Goal: Task Accomplishment & Management: Manage account settings

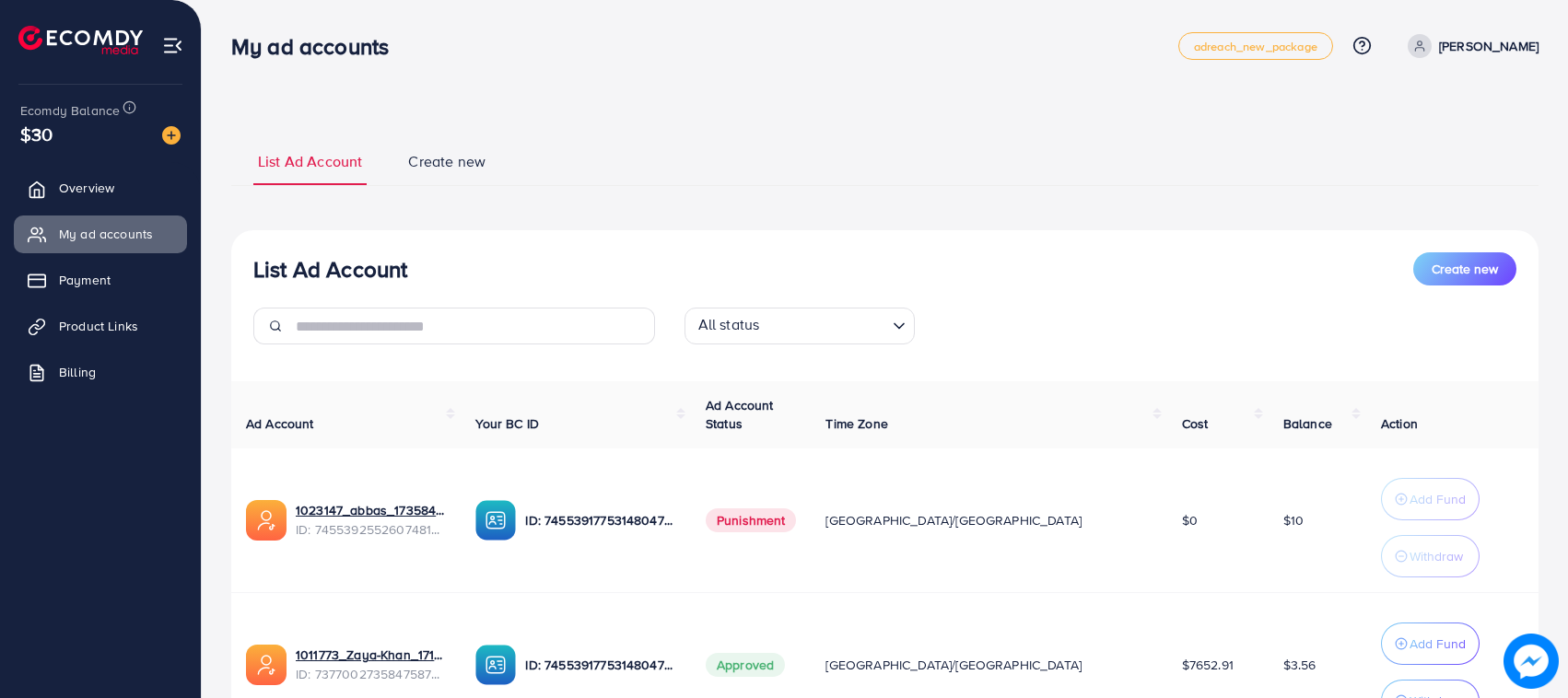
scroll to position [174, 0]
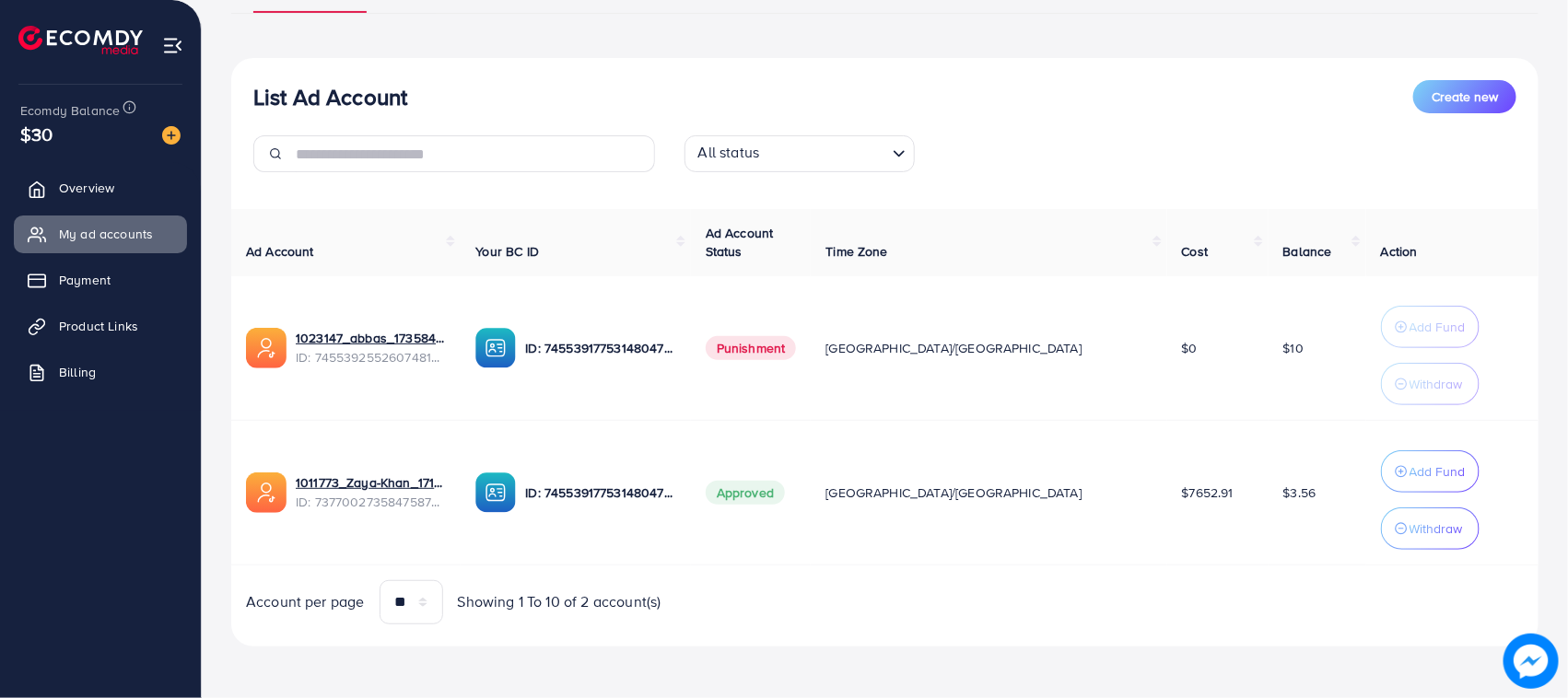
drag, startPoint x: 1198, startPoint y: 491, endPoint x: 1204, endPoint y: 507, distance: 17.1
click at [1204, 507] on td "$7652.91" at bounding box center [1218, 492] width 102 height 144
drag, startPoint x: 1211, startPoint y: 497, endPoint x: 1278, endPoint y: 504, distance: 67.4
click at [1278, 504] on td "$3.56" at bounding box center [1317, 492] width 98 height 144
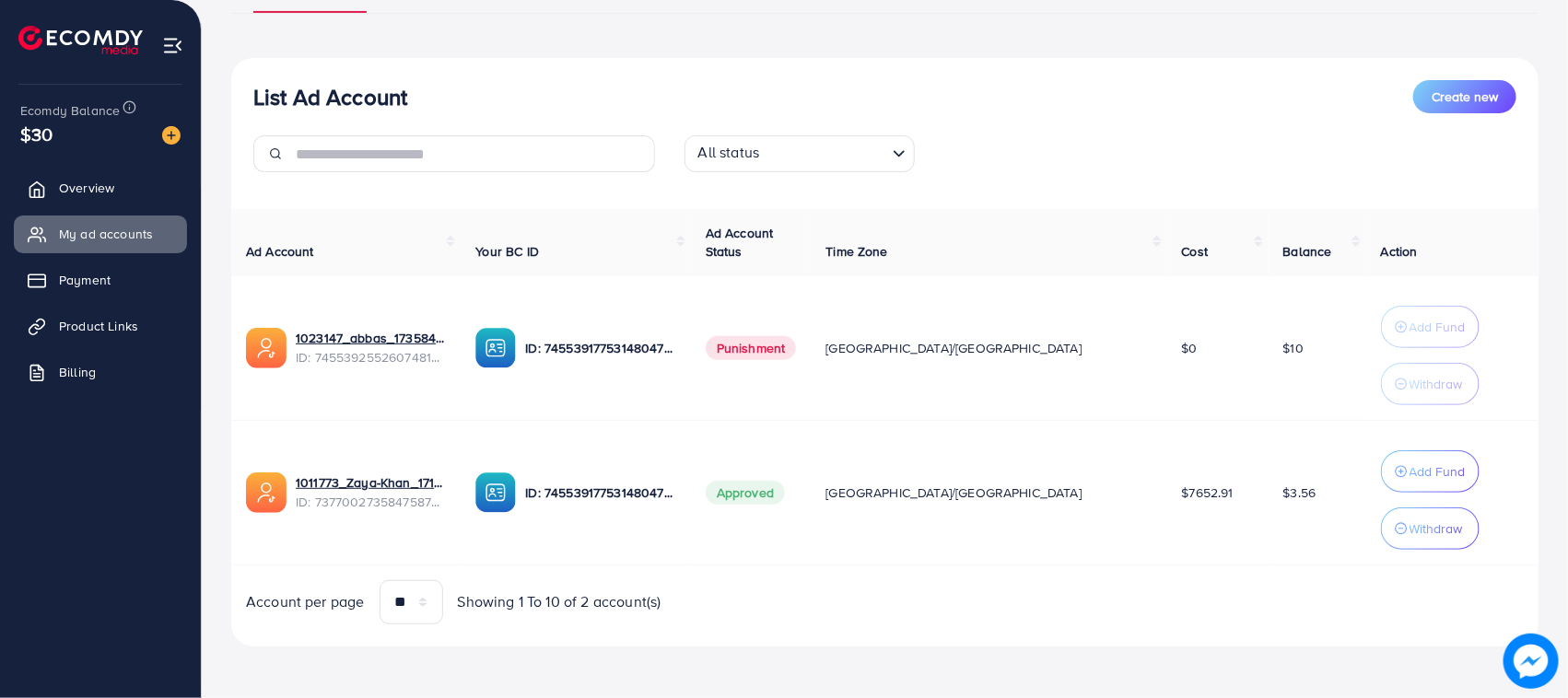
drag, startPoint x: 1278, startPoint y: 504, endPoint x: 1219, endPoint y: 502, distance: 59.0
click at [1268, 503] on td "$3.56" at bounding box center [1317, 492] width 98 height 144
click at [1040, 490] on td "[GEOGRAPHIC_DATA]/[GEOGRAPHIC_DATA]" at bounding box center [988, 492] width 356 height 144
drag, startPoint x: 1132, startPoint y: 498, endPoint x: 1153, endPoint y: 499, distance: 21.0
click at [1153, 499] on tr "1011773_Zaya-Khan_1717592302951 ID: 7377002735847587841 ID: 7455391775314804752…" at bounding box center [884, 492] width 1307 height 144
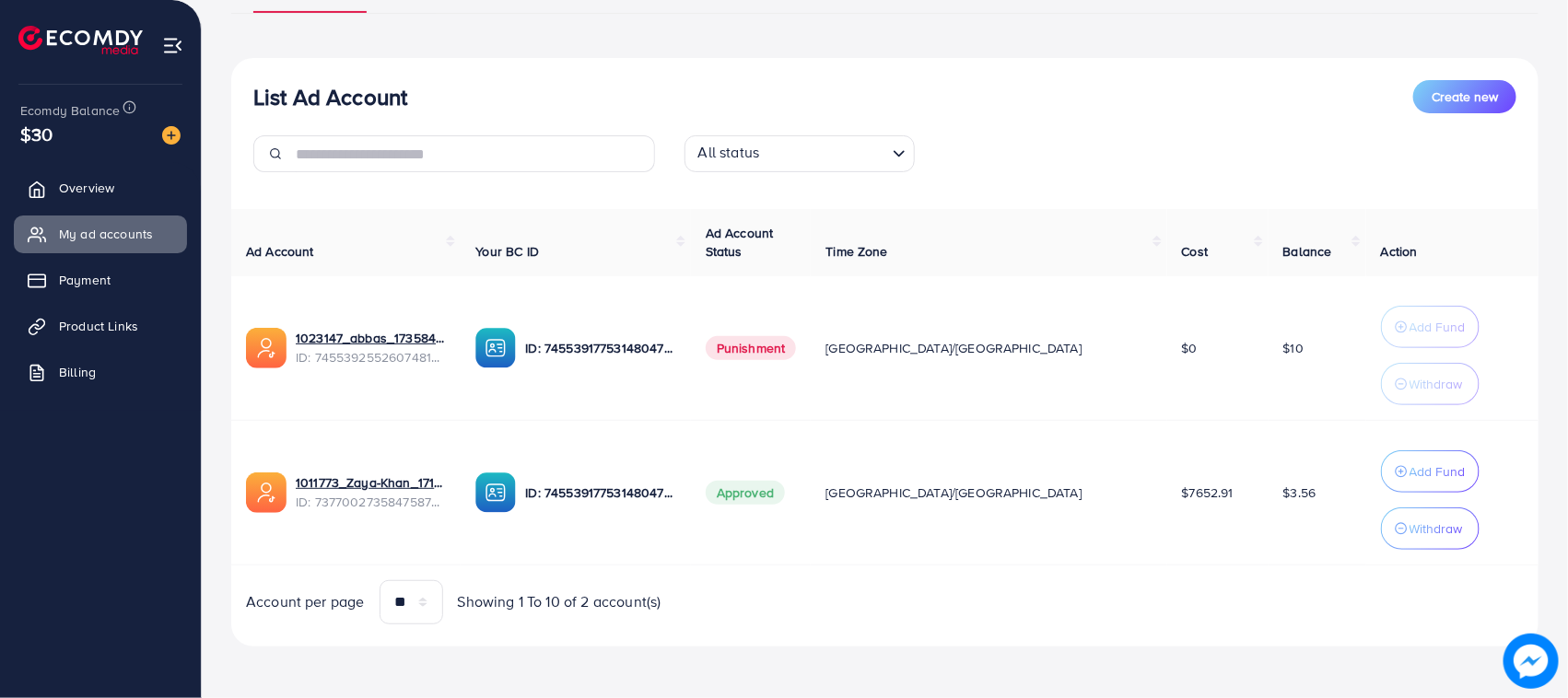
click at [1168, 499] on td "$7652.91" at bounding box center [1218, 492] width 102 height 144
drag, startPoint x: 1154, startPoint y: 499, endPoint x: 1097, endPoint y: 492, distance: 57.4
click at [1168, 493] on td "$7652.91" at bounding box center [1218, 492] width 102 height 144
click at [1026, 482] on td "[GEOGRAPHIC_DATA]/[GEOGRAPHIC_DATA]" at bounding box center [988, 492] width 356 height 144
drag, startPoint x: 807, startPoint y: 476, endPoint x: 1026, endPoint y: 507, distance: 221.2
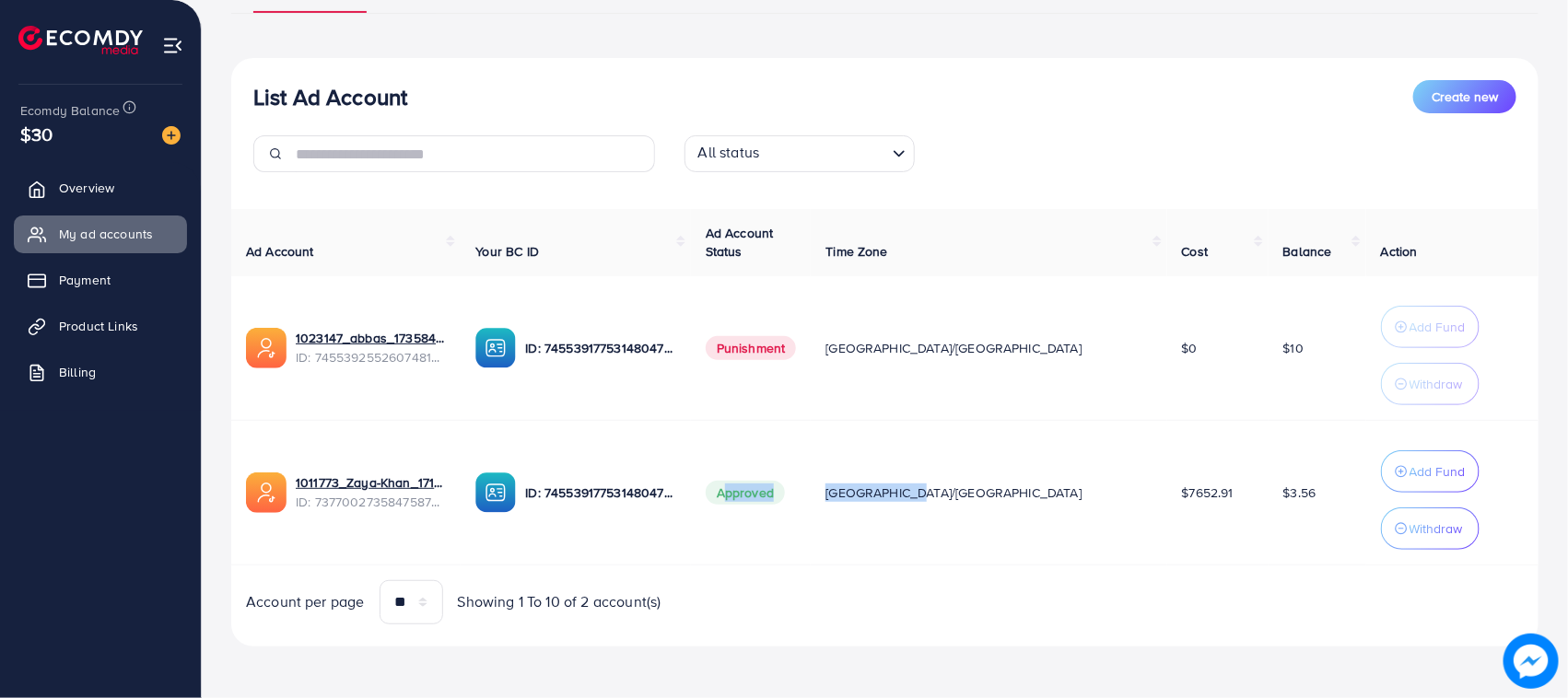
click at [1026, 507] on tr "1011773_Zaya-Khan_1717592302951 ID: 7377002735847587841 ID: 7455391775314804752…" at bounding box center [884, 492] width 1307 height 144
click at [1026, 507] on td "[GEOGRAPHIC_DATA]/[GEOGRAPHIC_DATA]" at bounding box center [988, 492] width 356 height 144
drag, startPoint x: 527, startPoint y: 465, endPoint x: 735, endPoint y: 505, distance: 211.8
click at [690, 505] on td "ID: 7455391775314804752" at bounding box center [575, 492] width 230 height 144
drag, startPoint x: 767, startPoint y: 535, endPoint x: 808, endPoint y: 514, distance: 46.1
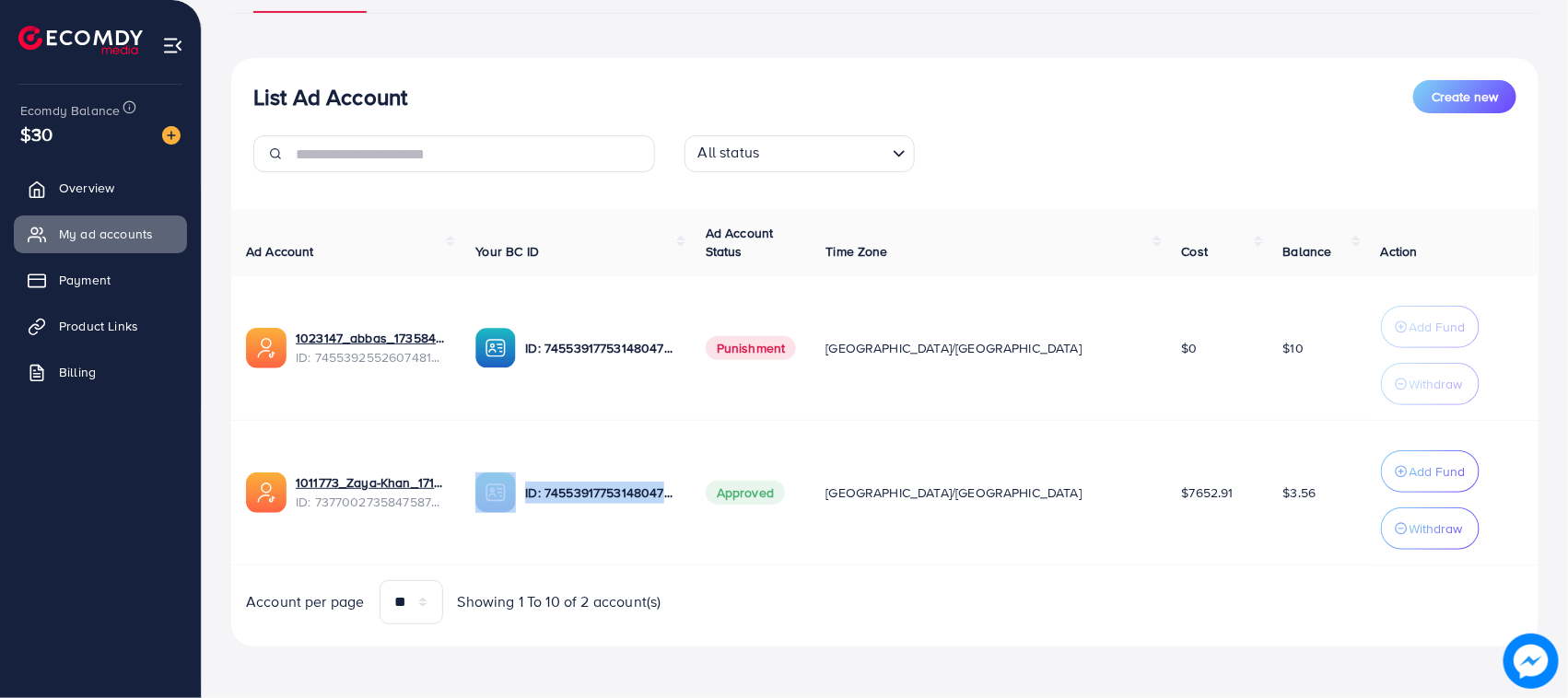
click at [690, 535] on td "ID: 7455391775314804752" at bounding box center [575, 492] width 230 height 144
click at [808, 505] on td "Approved" at bounding box center [752, 492] width 120 height 144
drag, startPoint x: 808, startPoint y: 505, endPoint x: 1254, endPoint y: 500, distance: 446.0
click at [1254, 500] on tr "1011773_Zaya-Khan_1717592302951 ID: 7377002735847587841 ID: 7455391775314804752…" at bounding box center [884, 492] width 1307 height 144
click at [1284, 500] on span "$3.56" at bounding box center [1300, 492] width 33 height 18
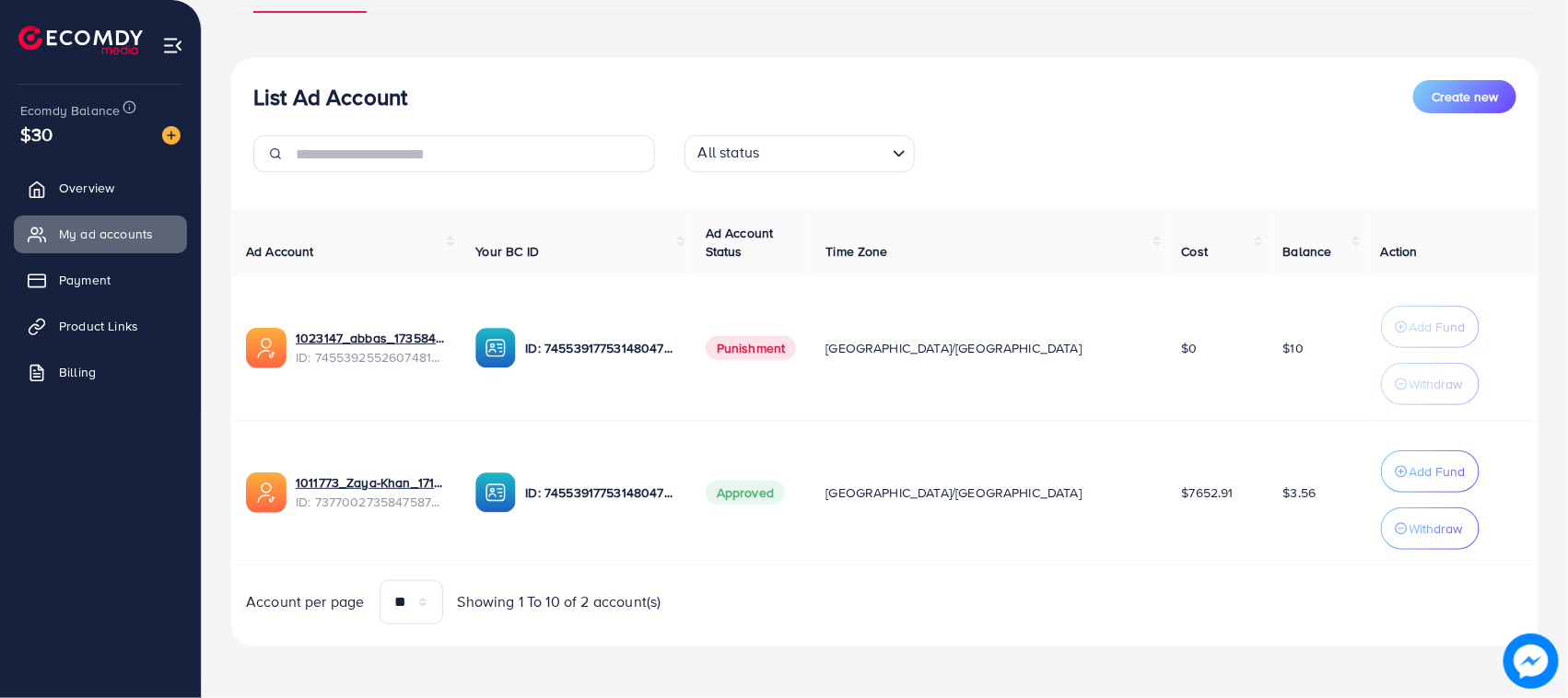
drag, startPoint x: 1254, startPoint y: 500, endPoint x: 1218, endPoint y: 497, distance: 36.1
click at [1268, 497] on td "$3.56" at bounding box center [1317, 492] width 98 height 144
click at [1268, 498] on td "$3.56" at bounding box center [1317, 492] width 98 height 144
drag, startPoint x: 1212, startPoint y: 361, endPoint x: 1245, endPoint y: 370, distance: 34.2
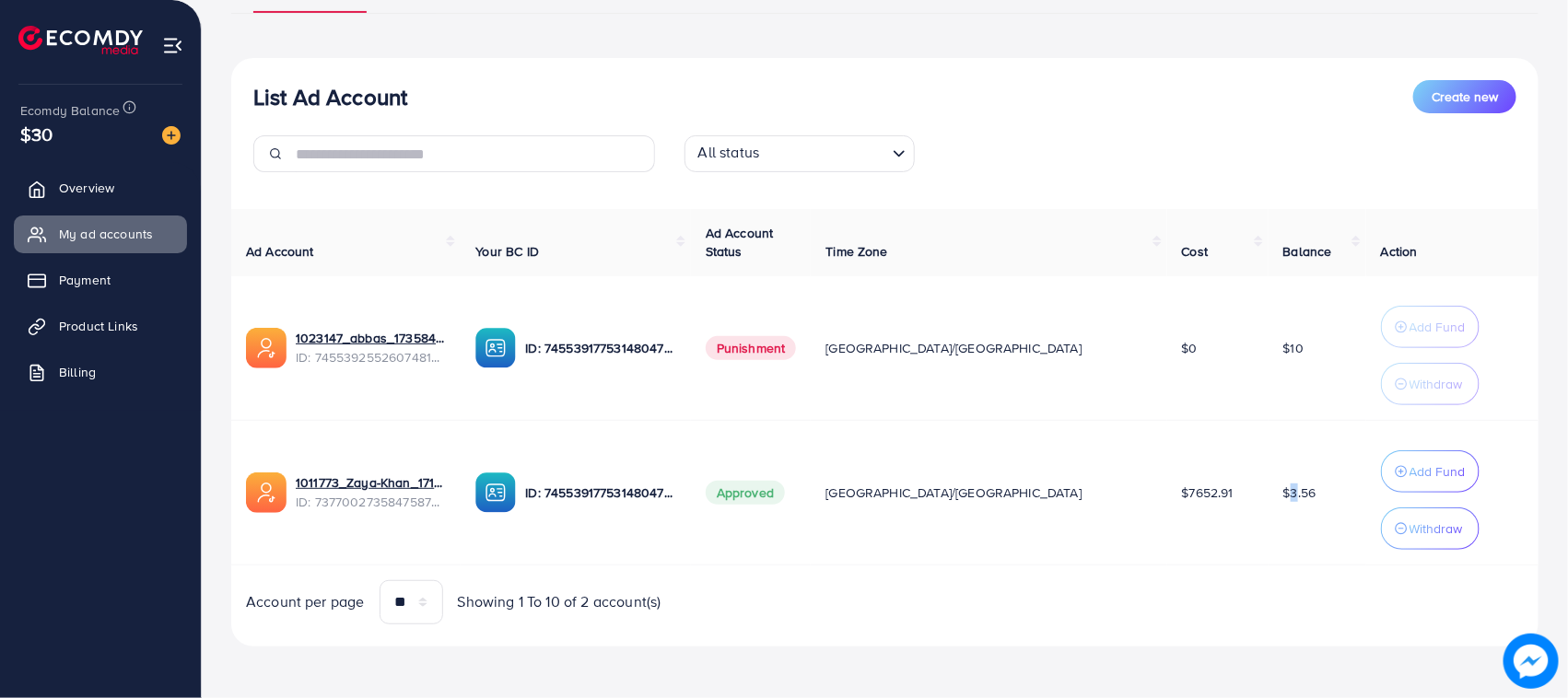
click at [1268, 370] on td "$10" at bounding box center [1317, 348] width 98 height 144
drag, startPoint x: 1020, startPoint y: 336, endPoint x: 1126, endPoint y: 362, distance: 109.1
click at [1126, 362] on tr "1023147_abbas_1735843853887 ID: 7455392552607481857 ID: 7455391775314804752 Pun…" at bounding box center [884, 348] width 1307 height 144
click at [1168, 362] on td "$0" at bounding box center [1218, 348] width 102 height 144
drag, startPoint x: 804, startPoint y: 334, endPoint x: 919, endPoint y: 361, distance: 118.1
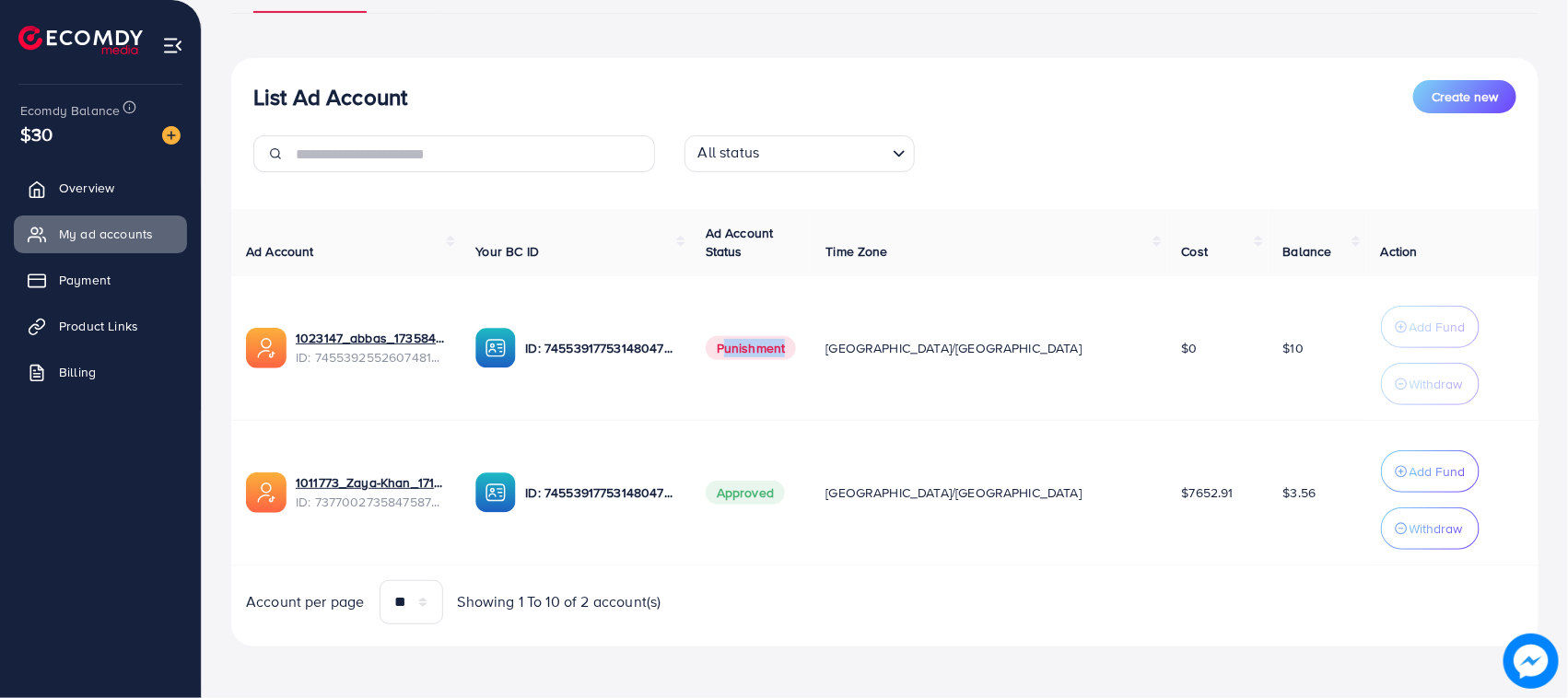
click at [919, 361] on tr "1023147_abbas_1735843853887 ID: 7455392552607481857 ID: 7455391775314804752 Pun…" at bounding box center [884, 348] width 1307 height 144
click at [965, 366] on td "[GEOGRAPHIC_DATA]/[GEOGRAPHIC_DATA]" at bounding box center [988, 348] width 356 height 144
drag, startPoint x: 928, startPoint y: 350, endPoint x: 1011, endPoint y: 361, distance: 83.7
click at [1011, 361] on td "[GEOGRAPHIC_DATA]/[GEOGRAPHIC_DATA]" at bounding box center [988, 348] width 356 height 144
drag, startPoint x: 1011, startPoint y: 362, endPoint x: 489, endPoint y: 356, distance: 522.0
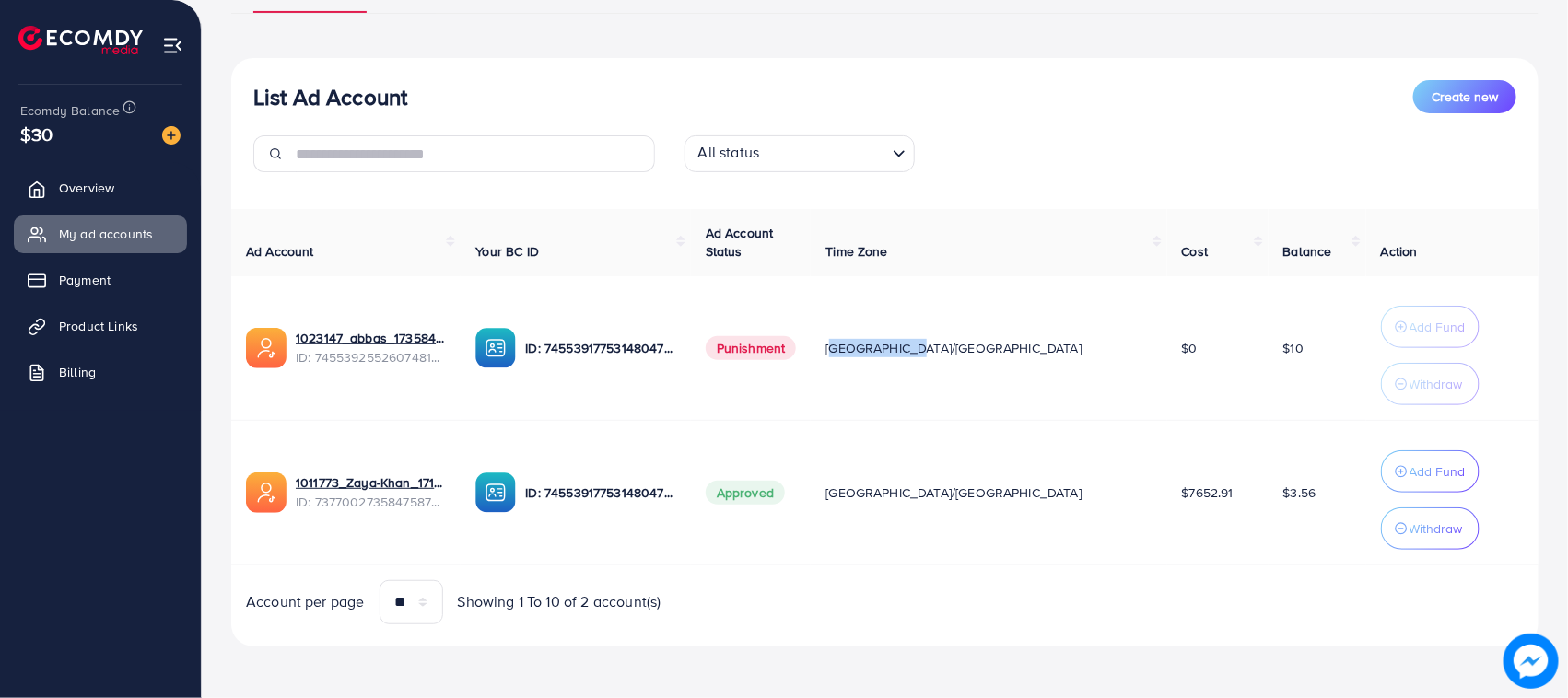
click at [1011, 365] on td "[GEOGRAPHIC_DATA]/[GEOGRAPHIC_DATA]" at bounding box center [988, 348] width 356 height 144
drag, startPoint x: 523, startPoint y: 348, endPoint x: 737, endPoint y: 373, distance: 215.5
click at [737, 373] on tr "1023147_abbas_1735843853887 ID: 7455392552607481857 ID: 7455391775314804752 Pun…" at bounding box center [884, 348] width 1307 height 144
click at [690, 397] on td "ID: 7455391775314804752" at bounding box center [575, 348] width 230 height 144
drag, startPoint x: 739, startPoint y: 503, endPoint x: 513, endPoint y: 429, distance: 237.8
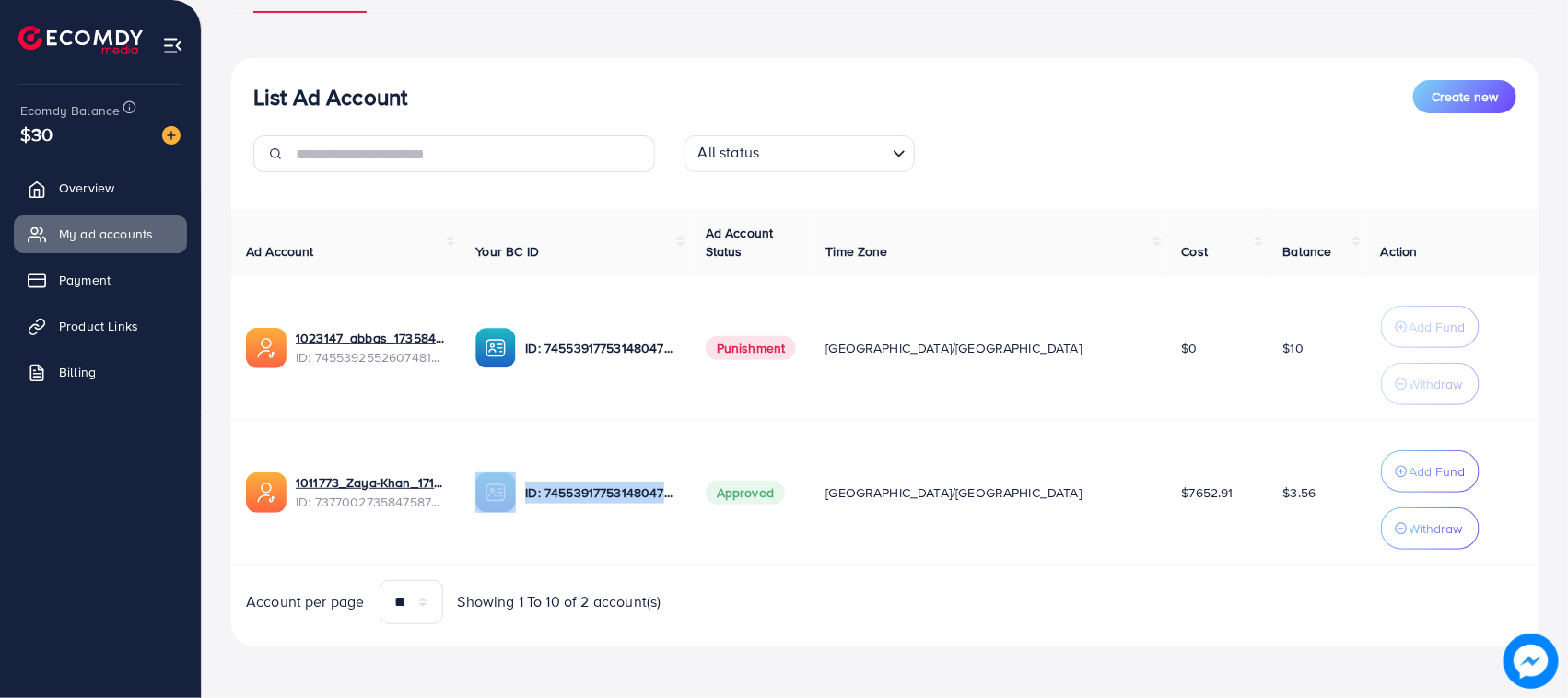
click at [527, 487] on td "ID: 7455391775314804752" at bounding box center [575, 492] width 230 height 144
click at [461, 410] on td "1023147_abbas_1735843853887 ID: 7455392552607481857" at bounding box center [345, 348] width 230 height 144
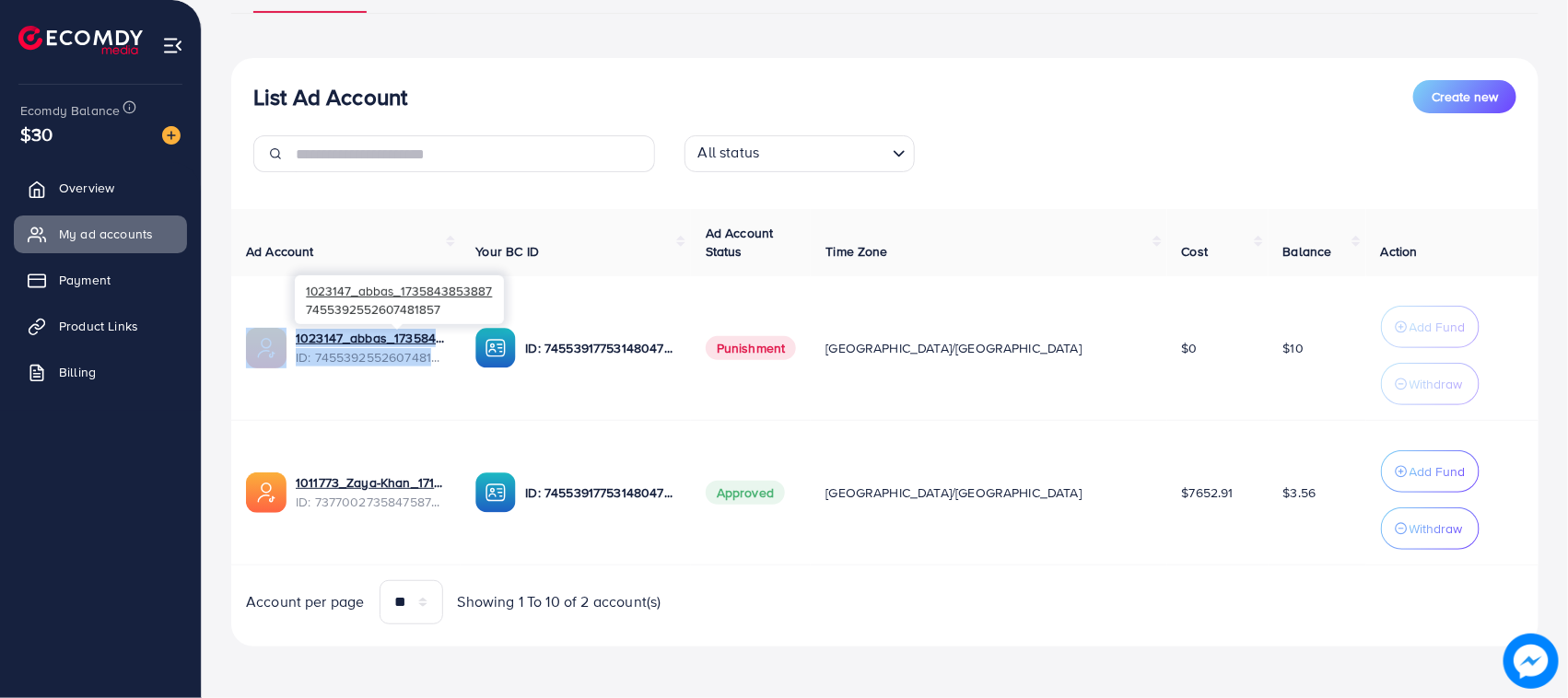
drag, startPoint x: 254, startPoint y: 310, endPoint x: 482, endPoint y: 362, distance: 233.9
click at [461, 362] on td "1023147_abbas_1735843853887 ID: 7455392552607481857" at bounding box center [345, 348] width 230 height 144
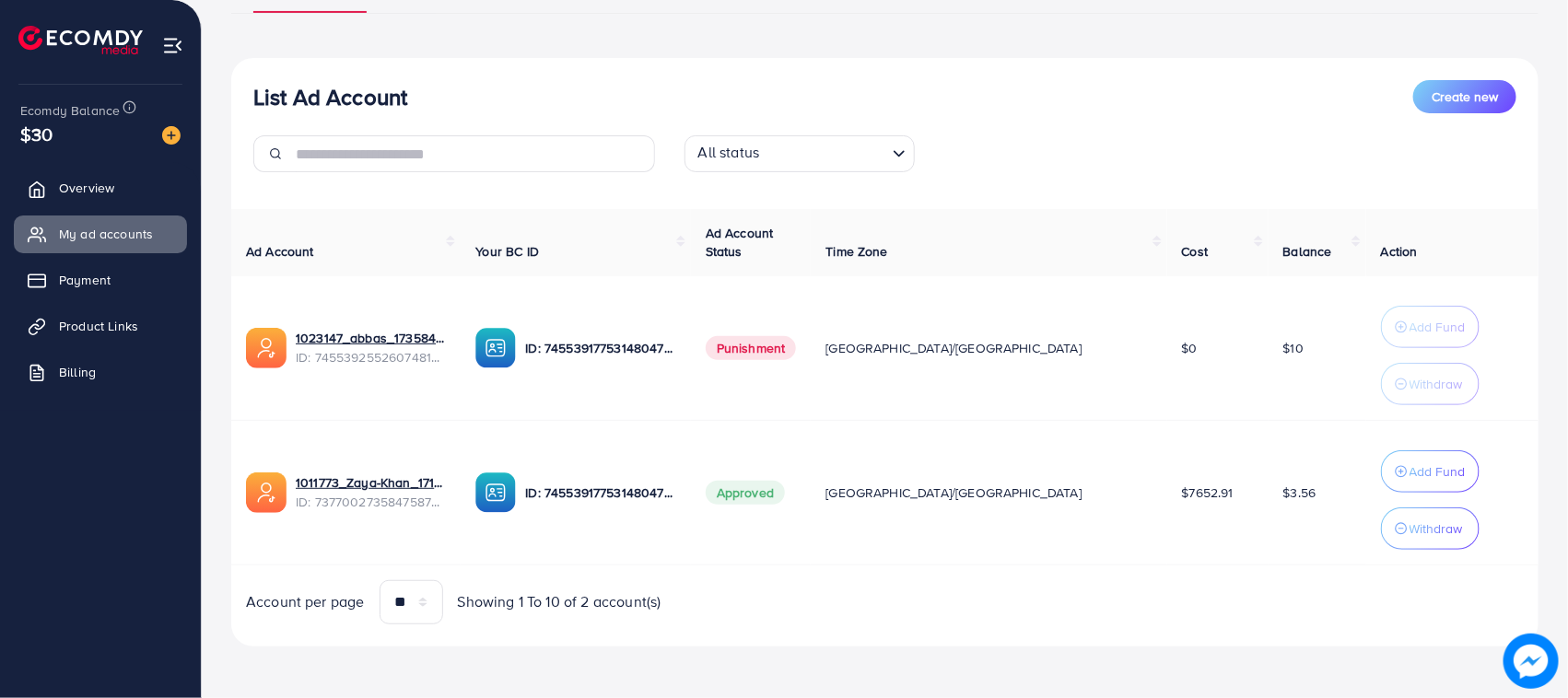
click at [519, 465] on td "ID: 7455391775314804752" at bounding box center [575, 492] width 230 height 144
drag, startPoint x: 512, startPoint y: 482, endPoint x: 223, endPoint y: 457, distance: 290.1
click at [227, 467] on div "List Ad Account Create new List Ad Account Create new All status Loading... Ad …" at bounding box center [884, 263] width 1366 height 871
click at [223, 452] on div "List Ad Account Create new List Ad Account Create new All status Loading... Ad …" at bounding box center [884, 263] width 1366 height 871
drag, startPoint x: 231, startPoint y: 342, endPoint x: 465, endPoint y: 383, distance: 237.6
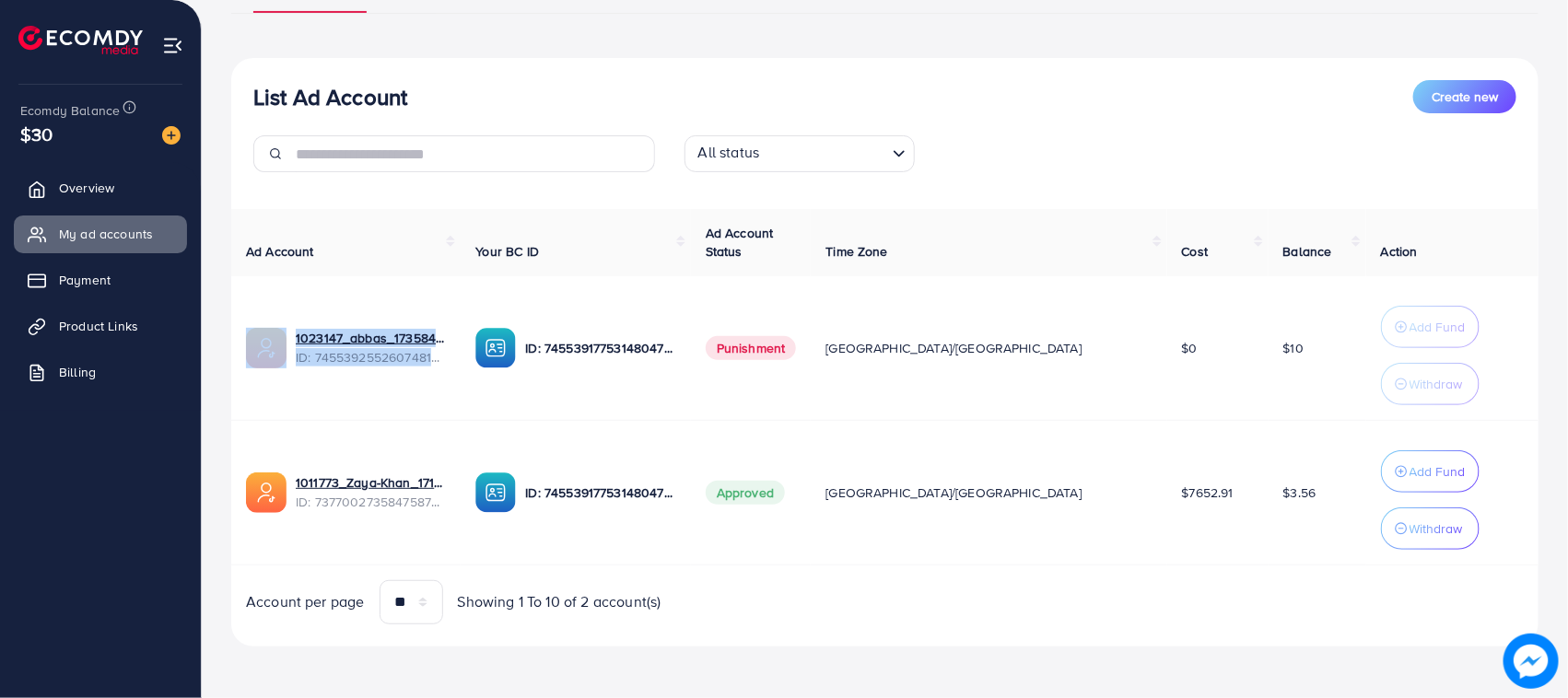
click at [461, 383] on td "1023147_abbas_1735843853887 ID: 7455392552607481857" at bounding box center [345, 348] width 230 height 144
click at [537, 383] on td "ID: 7455391775314804752" at bounding box center [575, 348] width 230 height 144
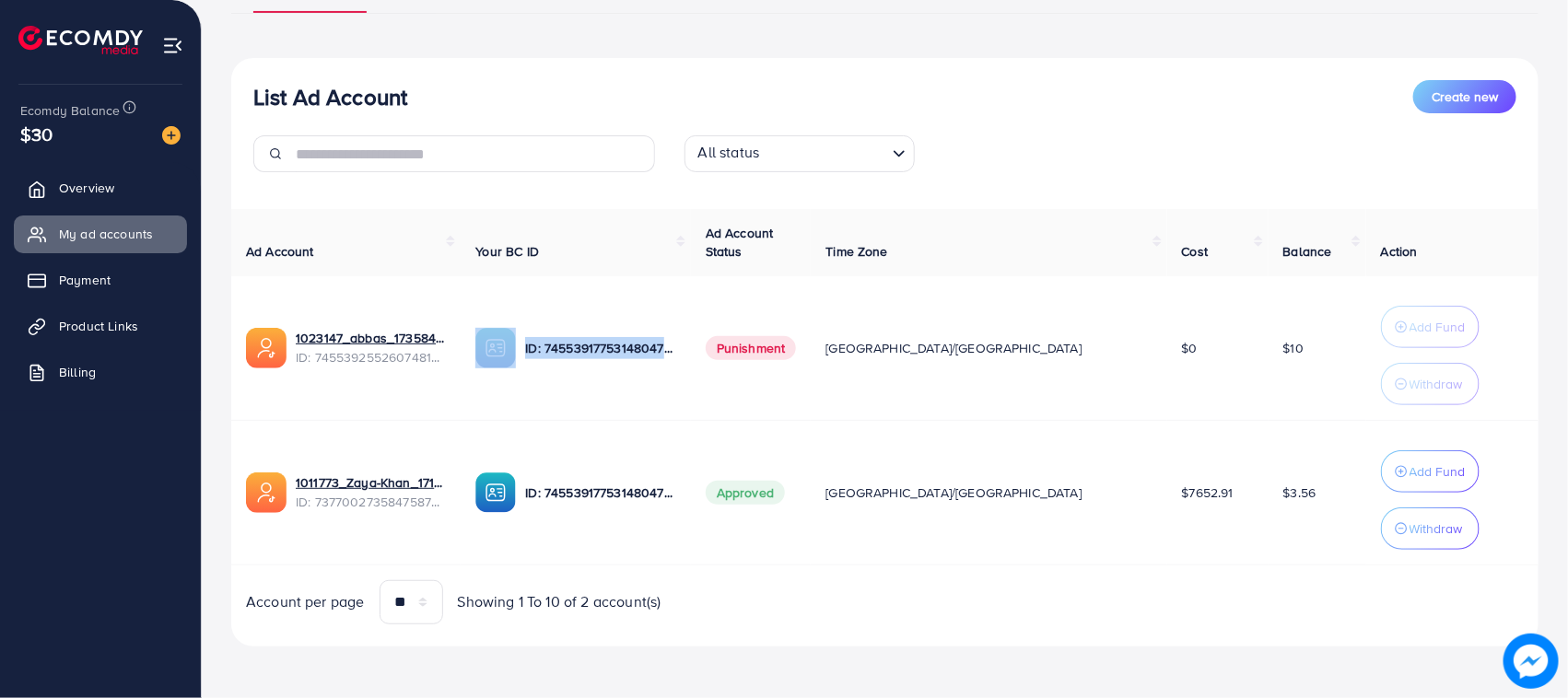
drag, startPoint x: 527, startPoint y: 329, endPoint x: 760, endPoint y: 370, distance: 236.6
click at [690, 370] on td "ID: 7455391775314804752" at bounding box center [575, 348] width 230 height 144
click at [812, 370] on td "Punishment" at bounding box center [752, 348] width 120 height 144
drag, startPoint x: 808, startPoint y: 347, endPoint x: 1040, endPoint y: 362, distance: 232.5
click at [1025, 351] on tr "1023147_abbas_1735843853887 ID: 7455392552607481857 ID: 7455391775314804752 Pun…" at bounding box center [884, 348] width 1307 height 144
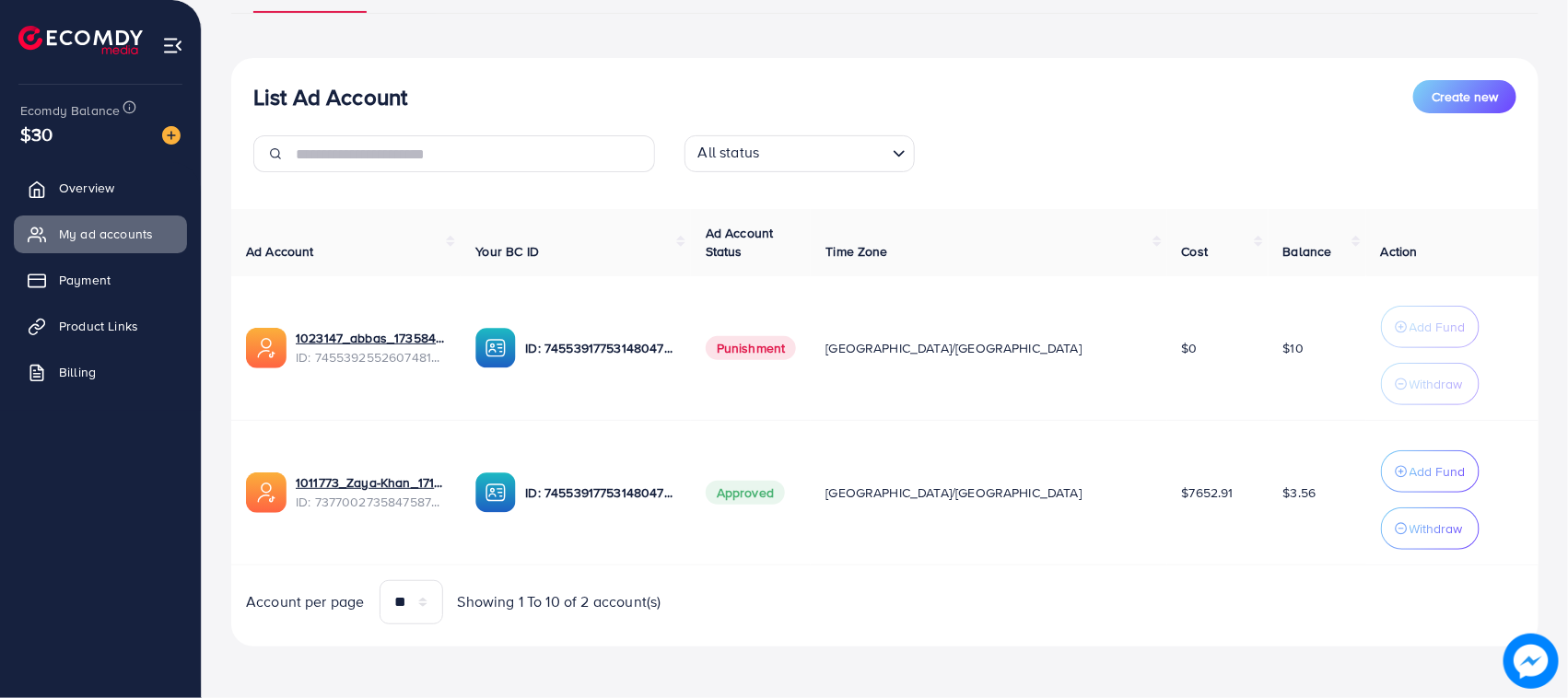
click at [1057, 421] on td "[GEOGRAPHIC_DATA]/[GEOGRAPHIC_DATA]" at bounding box center [988, 492] width 356 height 144
drag, startPoint x: 1024, startPoint y: 505, endPoint x: 785, endPoint y: 453, distance: 244.6
click at [812, 472] on tr "1011773_Zaya-Khan_1717592302951 ID: 7377002735847587841 ID: 7455391775314804752…" at bounding box center [884, 492] width 1307 height 144
click at [690, 453] on td "ID: 7455391775314804752" at bounding box center [575, 492] width 230 height 144
drag, startPoint x: 769, startPoint y: 490, endPoint x: 505, endPoint y: 480, distance: 264.2
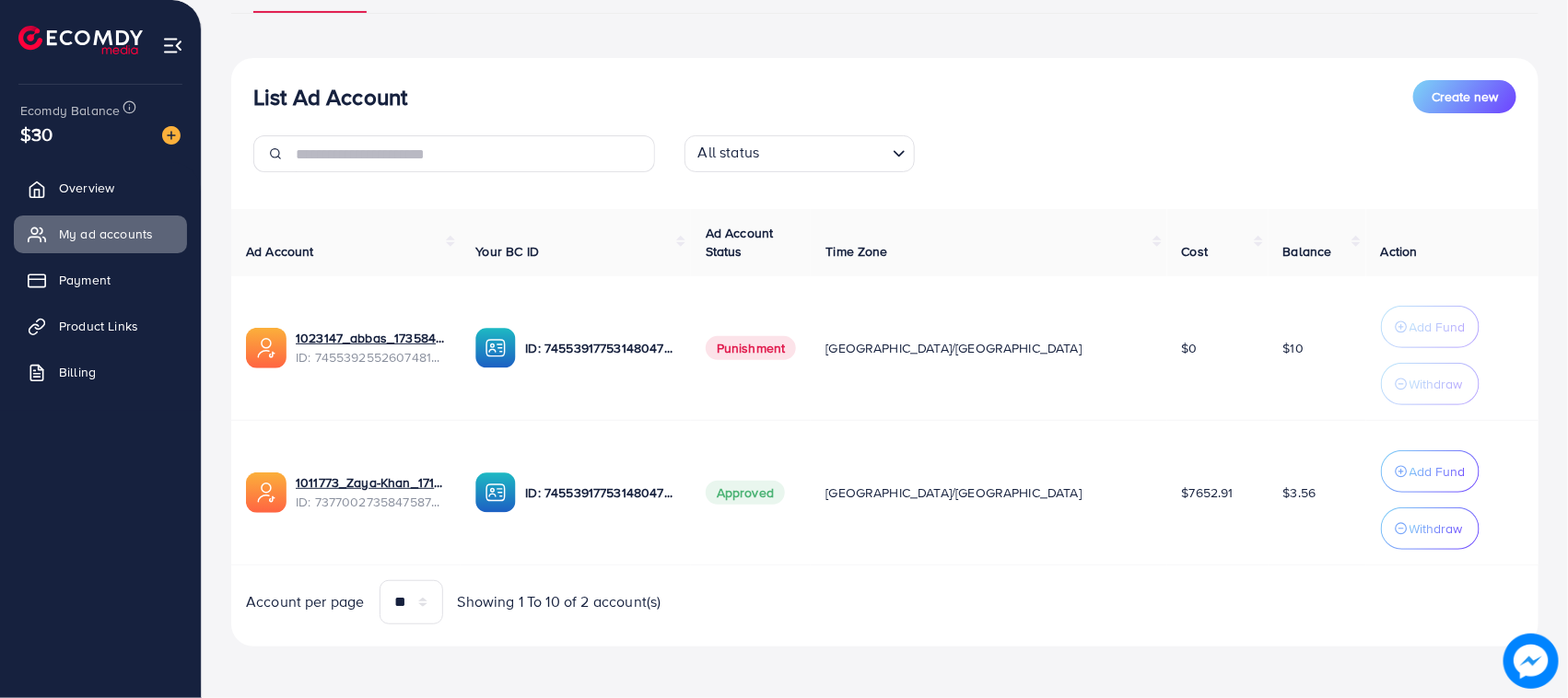
click at [505, 480] on tr "1011773_Zaya-Khan_1717592302951 ID: 7377002735847587841 ID: 7455391775314804752…" at bounding box center [884, 492] width 1307 height 144
click at [461, 420] on td "1011773_Zaya-Khan_1717592302951 ID: 7377002735847587841" at bounding box center [345, 492] width 230 height 144
drag, startPoint x: 527, startPoint y: 338, endPoint x: 751, endPoint y: 343, distance: 224.1
click at [690, 343] on td "ID: 7455391775314804752" at bounding box center [575, 348] width 230 height 144
click at [690, 379] on td "ID: 7455391775314804752" at bounding box center [575, 348] width 230 height 144
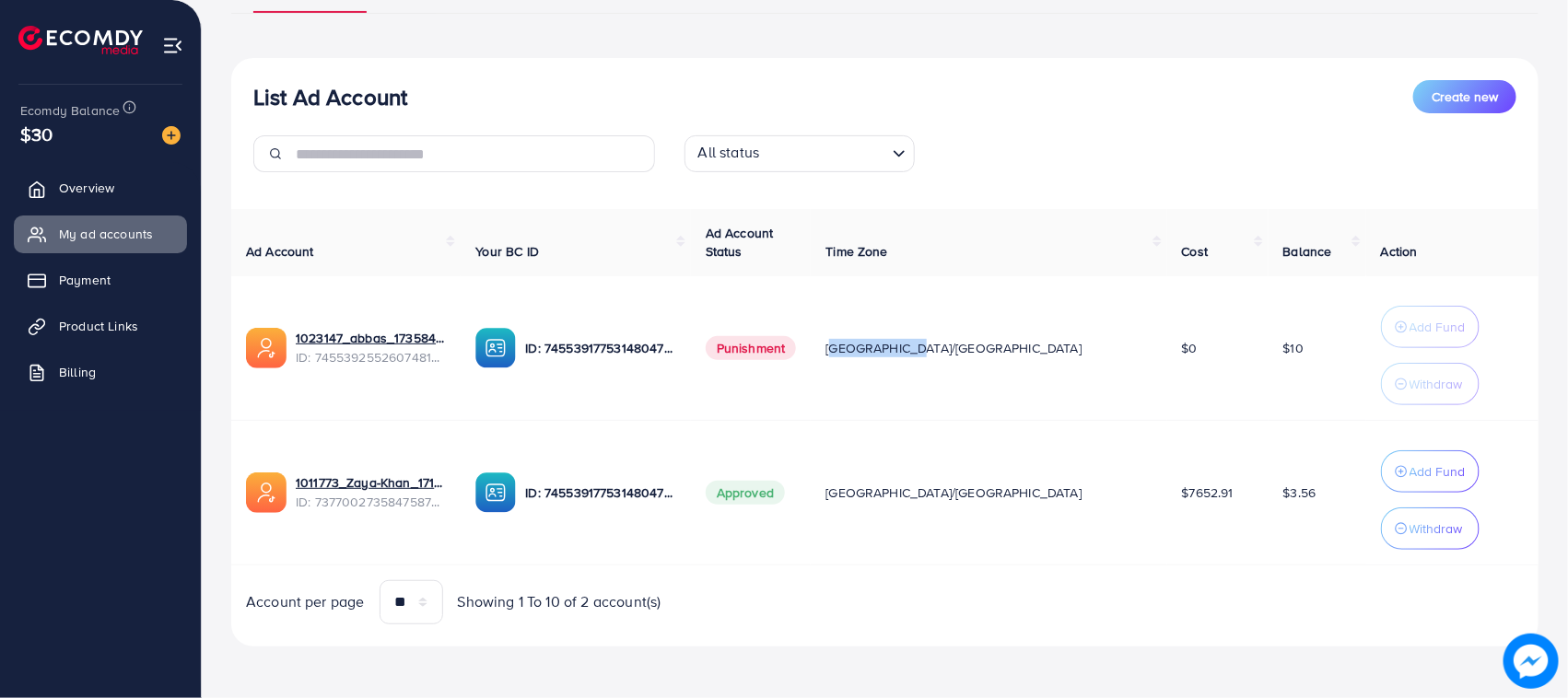
drag, startPoint x: 922, startPoint y: 343, endPoint x: 1019, endPoint y: 343, distance: 97.0
click at [1019, 343] on td "[GEOGRAPHIC_DATA]/[GEOGRAPHIC_DATA]" at bounding box center [988, 348] width 356 height 144
click at [812, 563] on td "Approved" at bounding box center [752, 492] width 120 height 144
click at [945, 492] on span "[GEOGRAPHIC_DATA]/[GEOGRAPHIC_DATA]" at bounding box center [953, 492] width 256 height 18
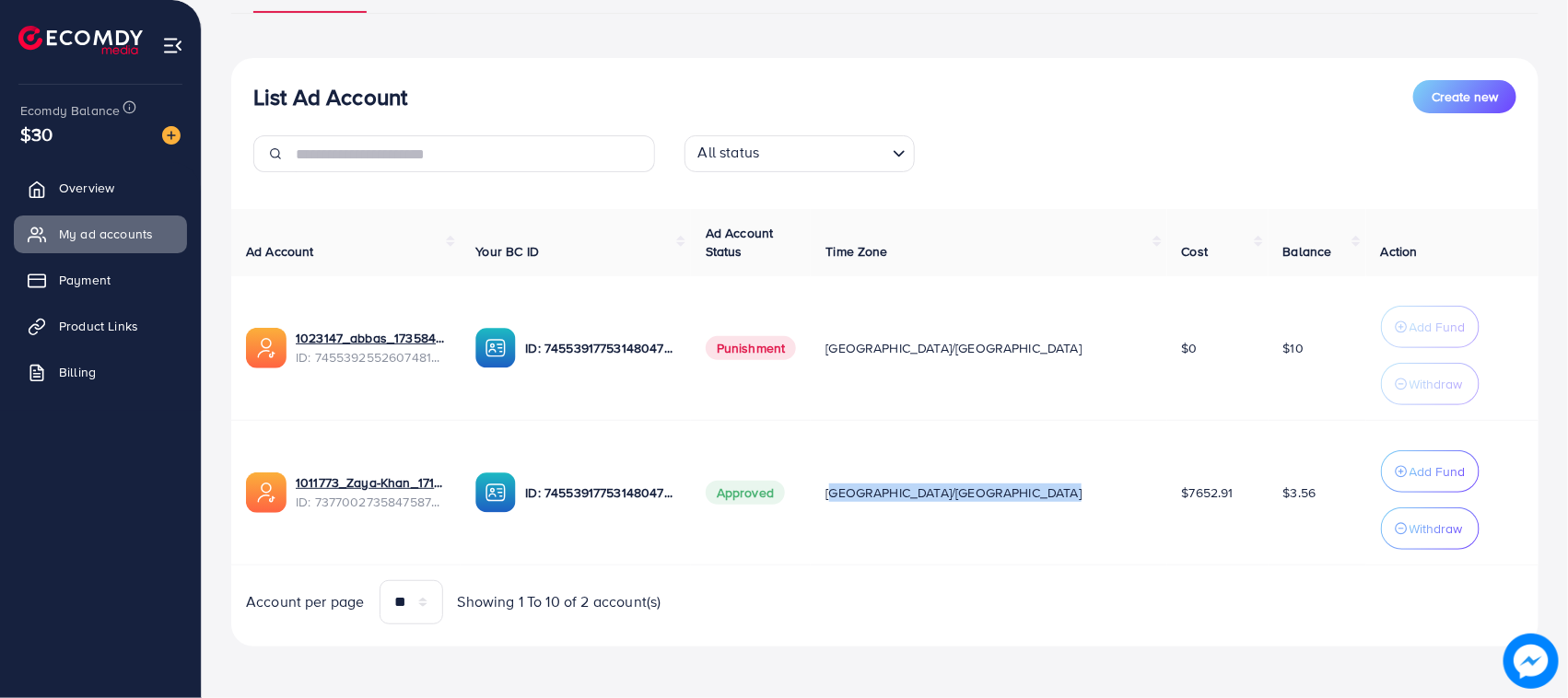
click at [945, 492] on span "[GEOGRAPHIC_DATA]/[GEOGRAPHIC_DATA]" at bounding box center [953, 492] width 256 height 18
click at [1168, 495] on td "$7652.91" at bounding box center [1218, 492] width 102 height 144
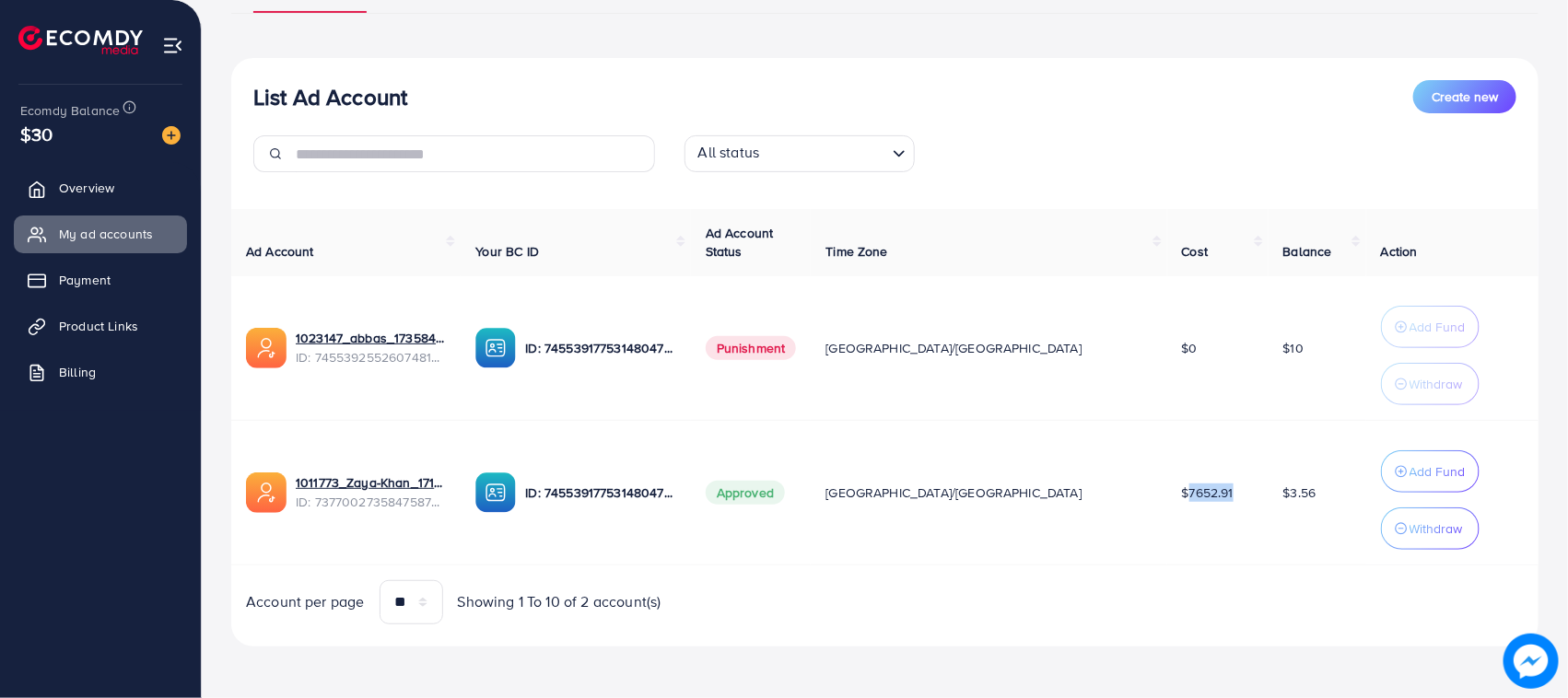
click at [1168, 530] on td "$7652.91" at bounding box center [1218, 492] width 102 height 144
drag, startPoint x: 1245, startPoint y: 470, endPoint x: 1246, endPoint y: 491, distance: 21.0
click at [1268, 491] on td "$3.56" at bounding box center [1317, 492] width 98 height 144
drag, startPoint x: 1256, startPoint y: 492, endPoint x: 1185, endPoint y: 493, distance: 71.0
click at [1185, 493] on tr "1011773_Zaya-Khan_1717592302951 ID: 7377002735847587841 ID: 7455391775314804752…" at bounding box center [884, 492] width 1307 height 144
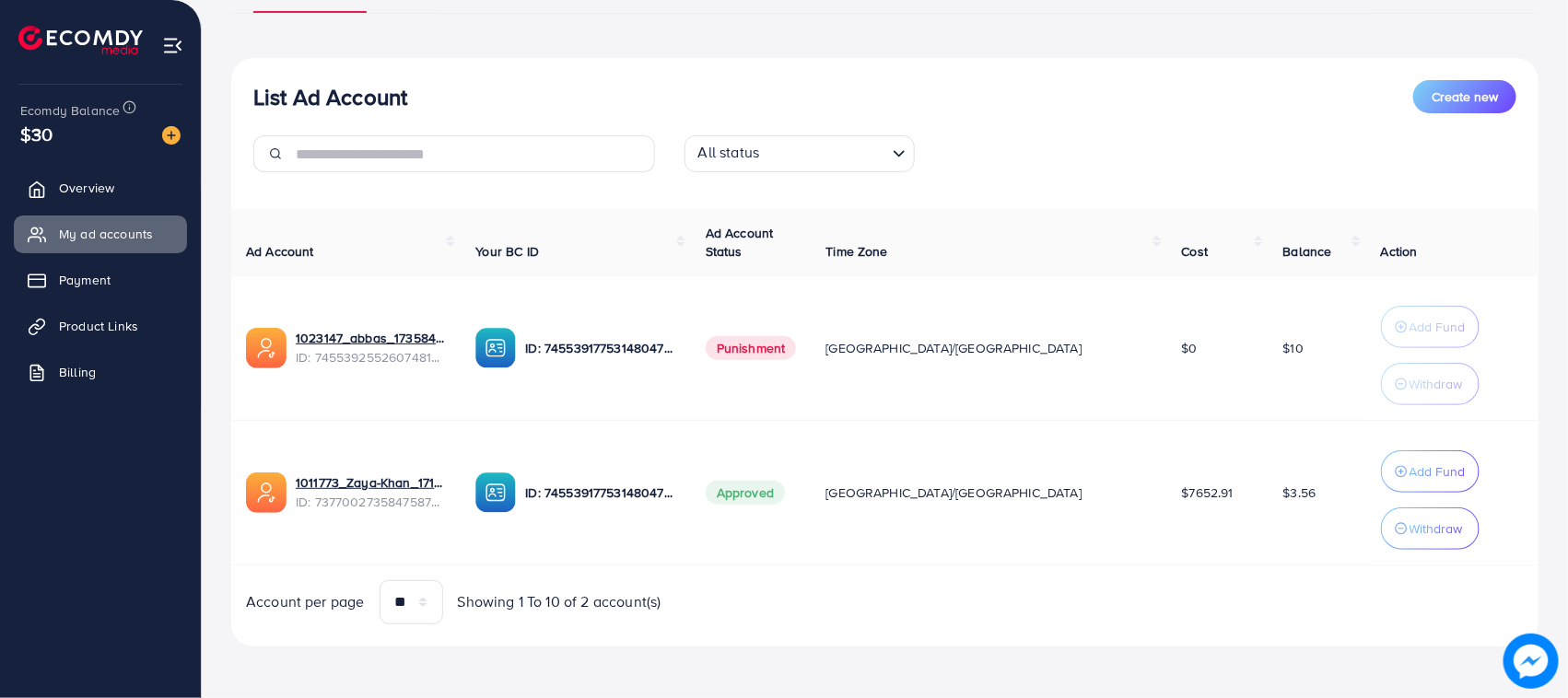
click at [1181, 500] on td "$7652.91" at bounding box center [1218, 492] width 102 height 144
drag, startPoint x: 1216, startPoint y: 343, endPoint x: 1248, endPoint y: 348, distance: 32.4
click at [1268, 348] on td "$10" at bounding box center [1317, 348] width 98 height 144
drag, startPoint x: 1248, startPoint y: 348, endPoint x: 1216, endPoint y: 348, distance: 32.0
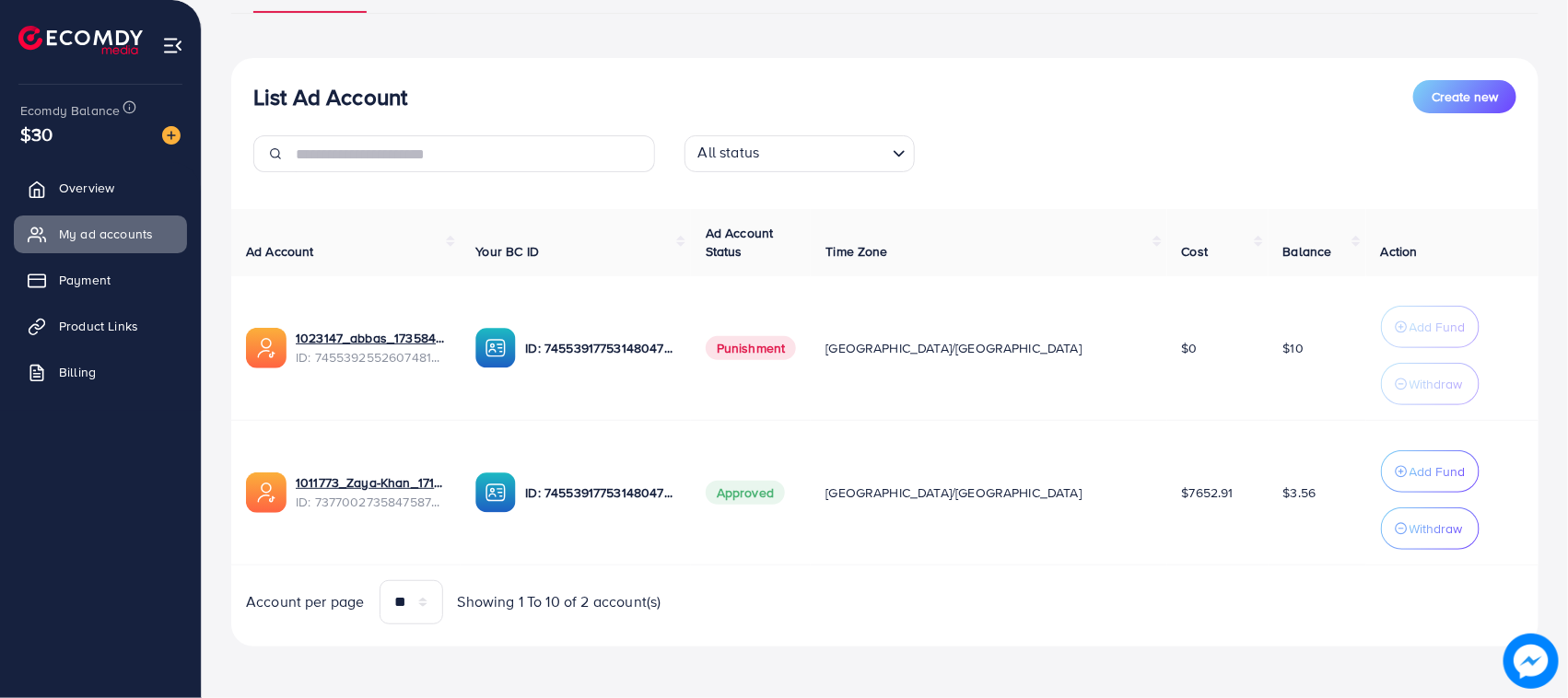
click at [1268, 348] on td "$10" at bounding box center [1317, 348] width 98 height 144
drag
click at [1268, 348] on td "$10" at bounding box center [1317, 348] width 98 height 144
click at [1268, 355] on td "$10" at bounding box center [1317, 348] width 98 height 144
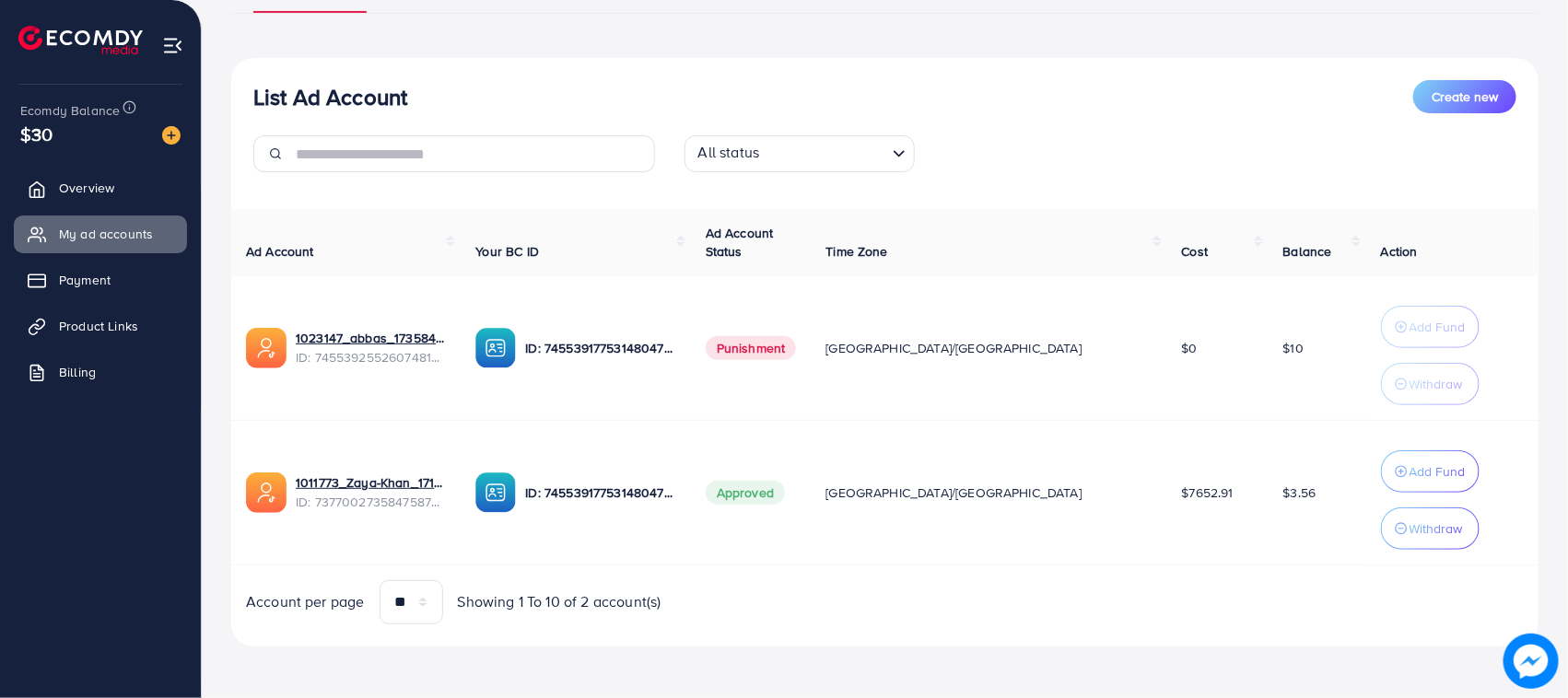
click at [1284, 346] on span "$10" at bounding box center [1294, 348] width 20 height 18
click at [1284, 348] on span "$10" at bounding box center [1294, 348] width 20 height 18
click at [1268, 357] on td "$10" at bounding box center [1317, 348] width 98 height 144
click at [1268, 458] on td "$3.56" at bounding box center [1317, 492] width 98 height 144
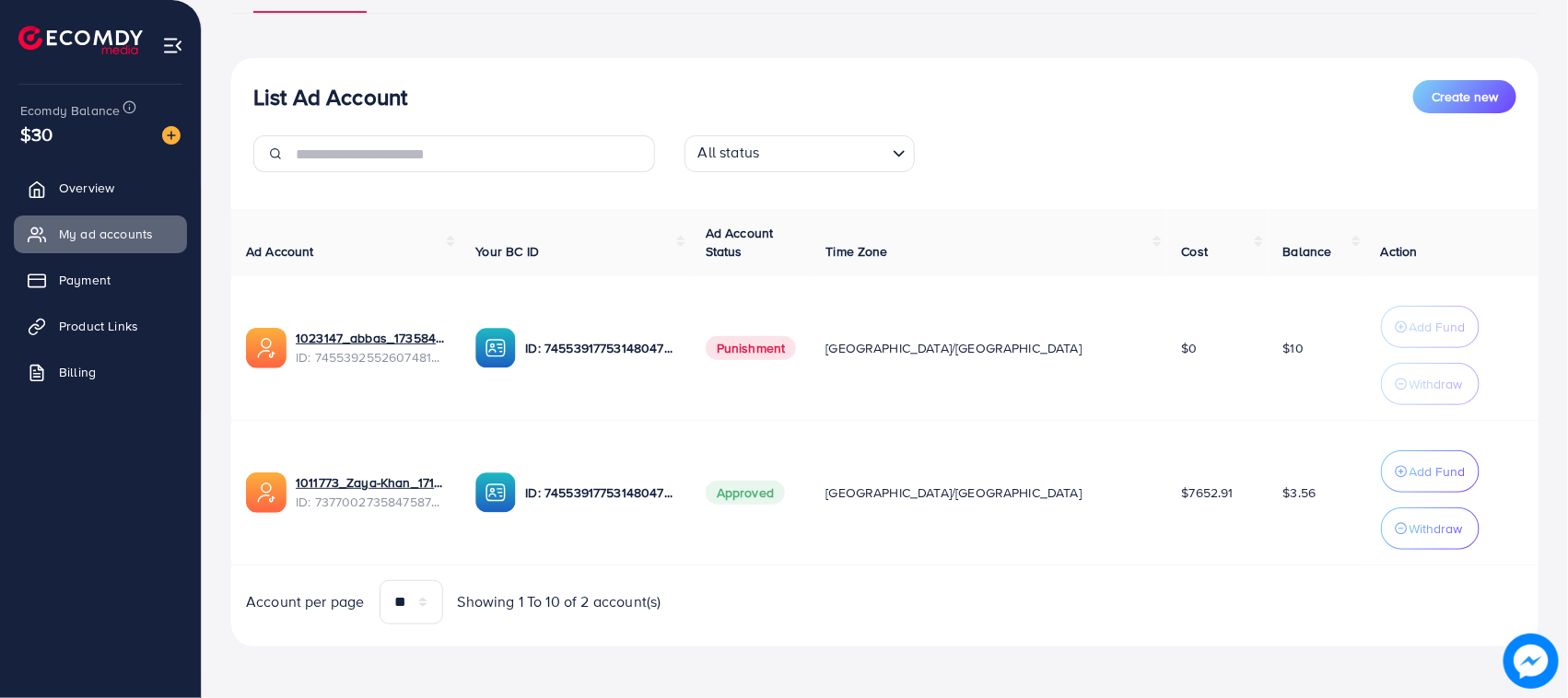
click at [1241, 357] on tr "1023147_abbas_1735843853887 ID: 7455392552607481857 ID: 7455391775314804752 Pun…" at bounding box center [884, 348] width 1307 height 144
click at [1268, 348] on td "$10" at bounding box center [1317, 348] width 98 height 144
click at [1268, 347] on td "$10" at bounding box center [1317, 348] width 98 height 144
click at [1284, 346] on span "$10" at bounding box center [1294, 348] width 20 height 18
click at [1268, 351] on td "$10" at bounding box center [1317, 348] width 98 height 144
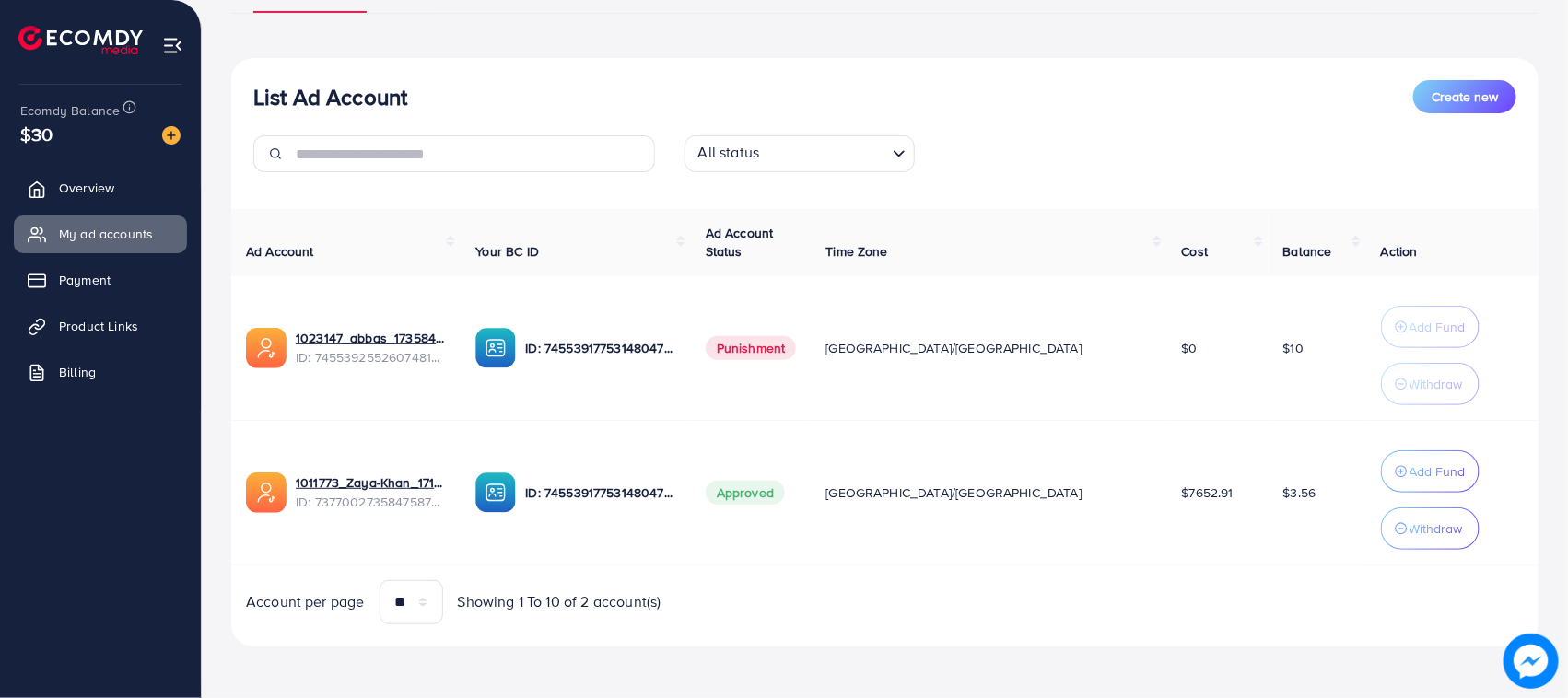
click at [1200, 439] on td "$7652.91" at bounding box center [1218, 492] width 102 height 144
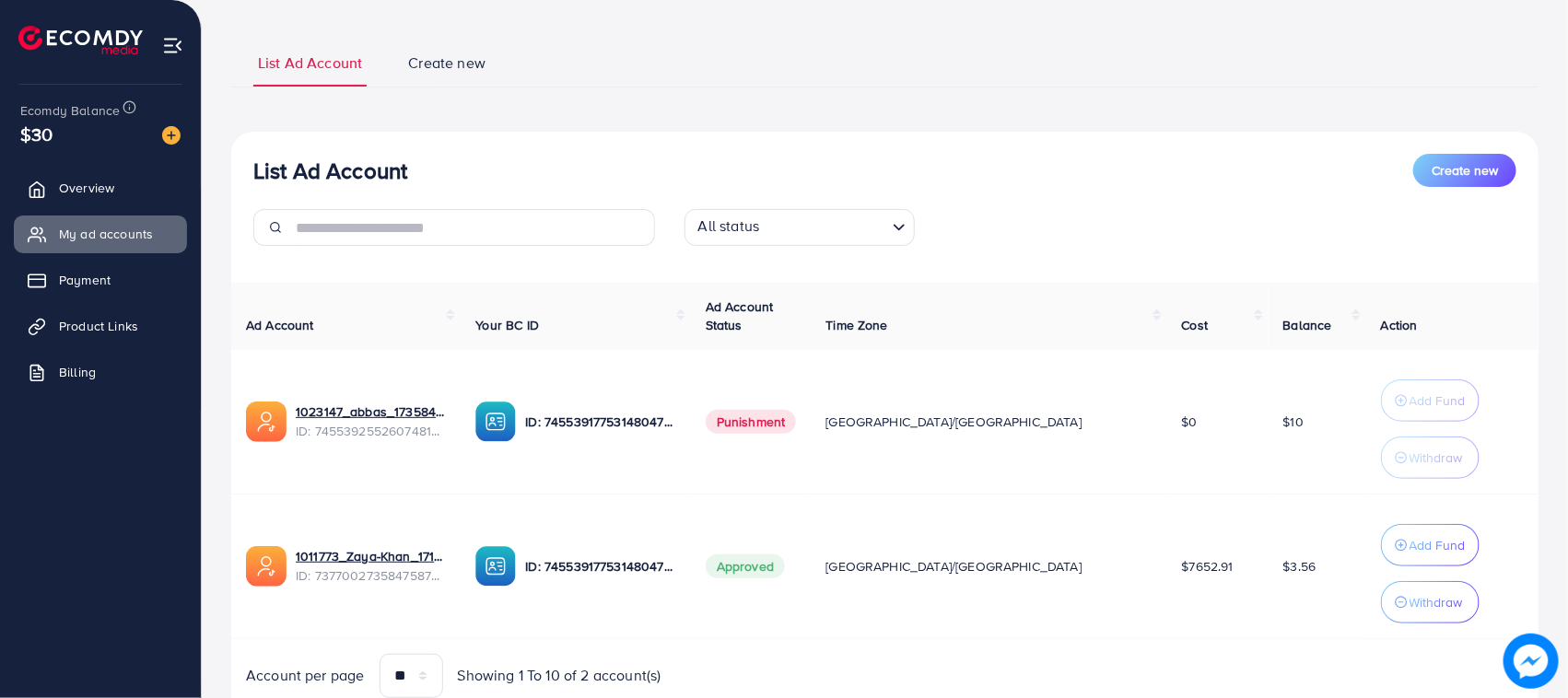
scroll to position [0, 0]
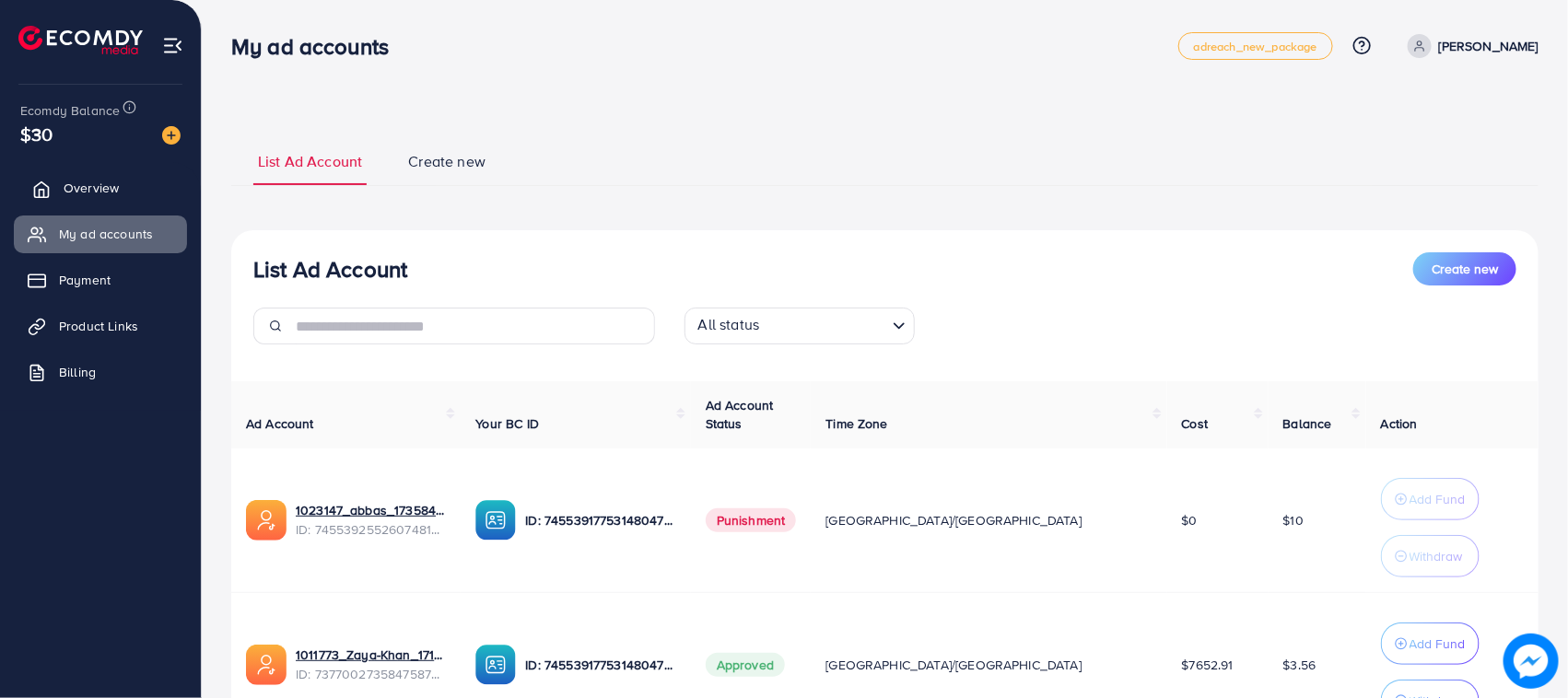
click at [69, 195] on span "Overview" at bounding box center [91, 187] width 55 height 18
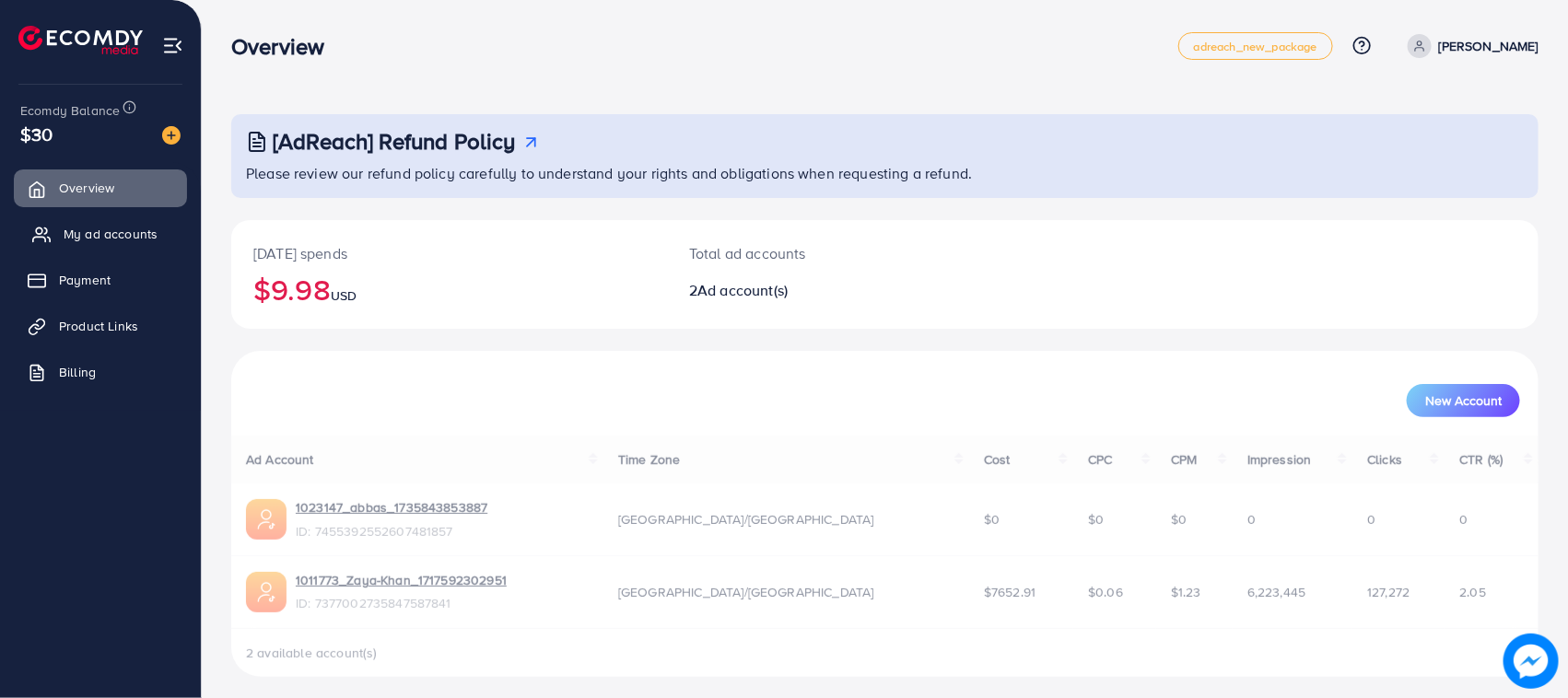
click at [121, 240] on span "My ad accounts" at bounding box center [111, 234] width 94 height 18
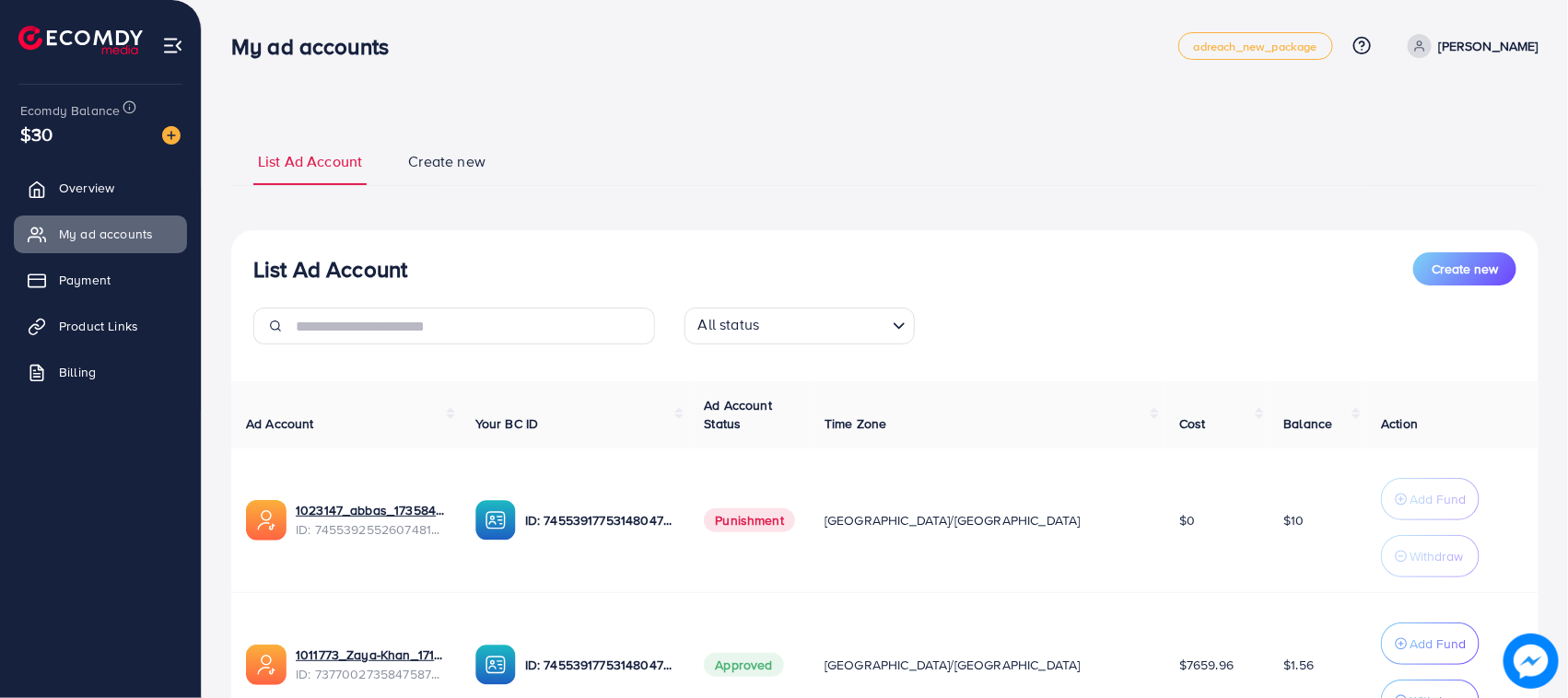
scroll to position [174, 0]
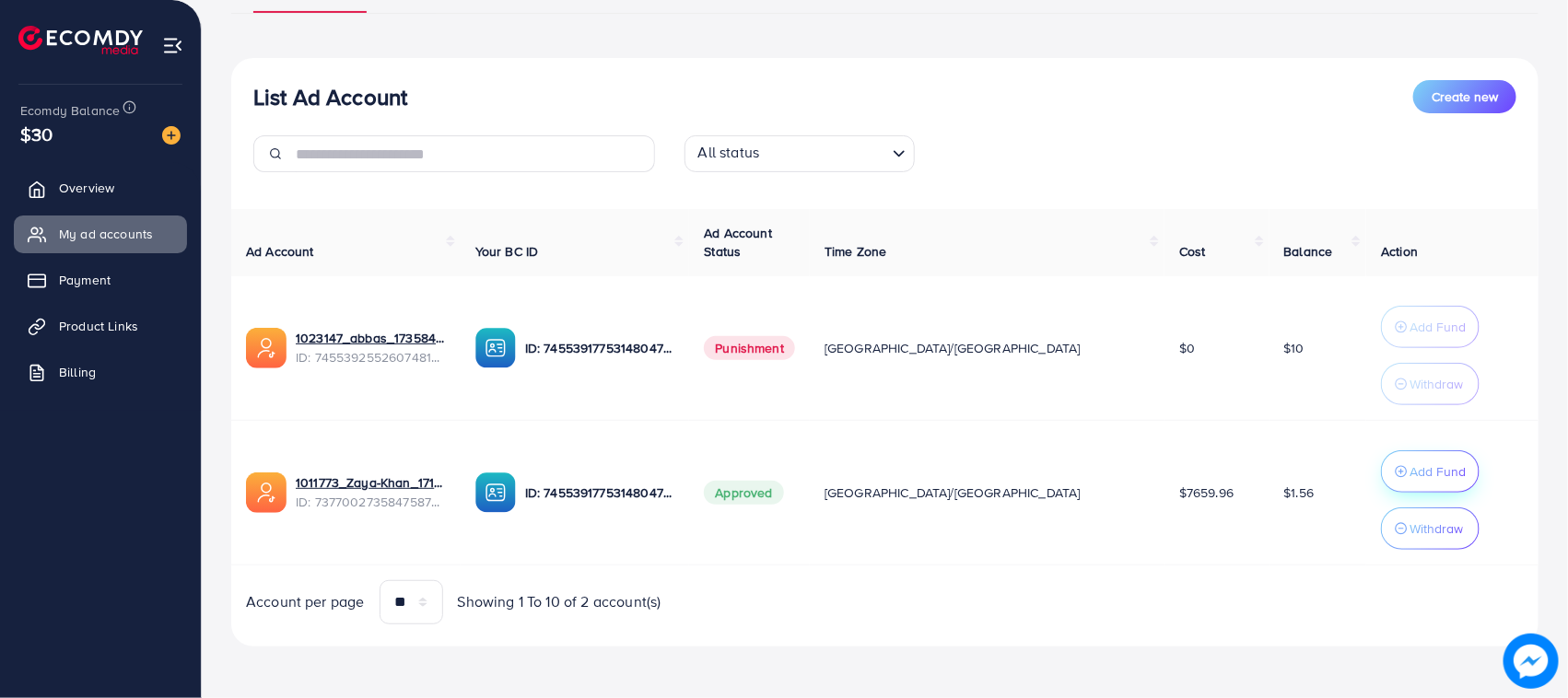
click at [1403, 486] on button "Add Fund" at bounding box center [1430, 472] width 99 height 43
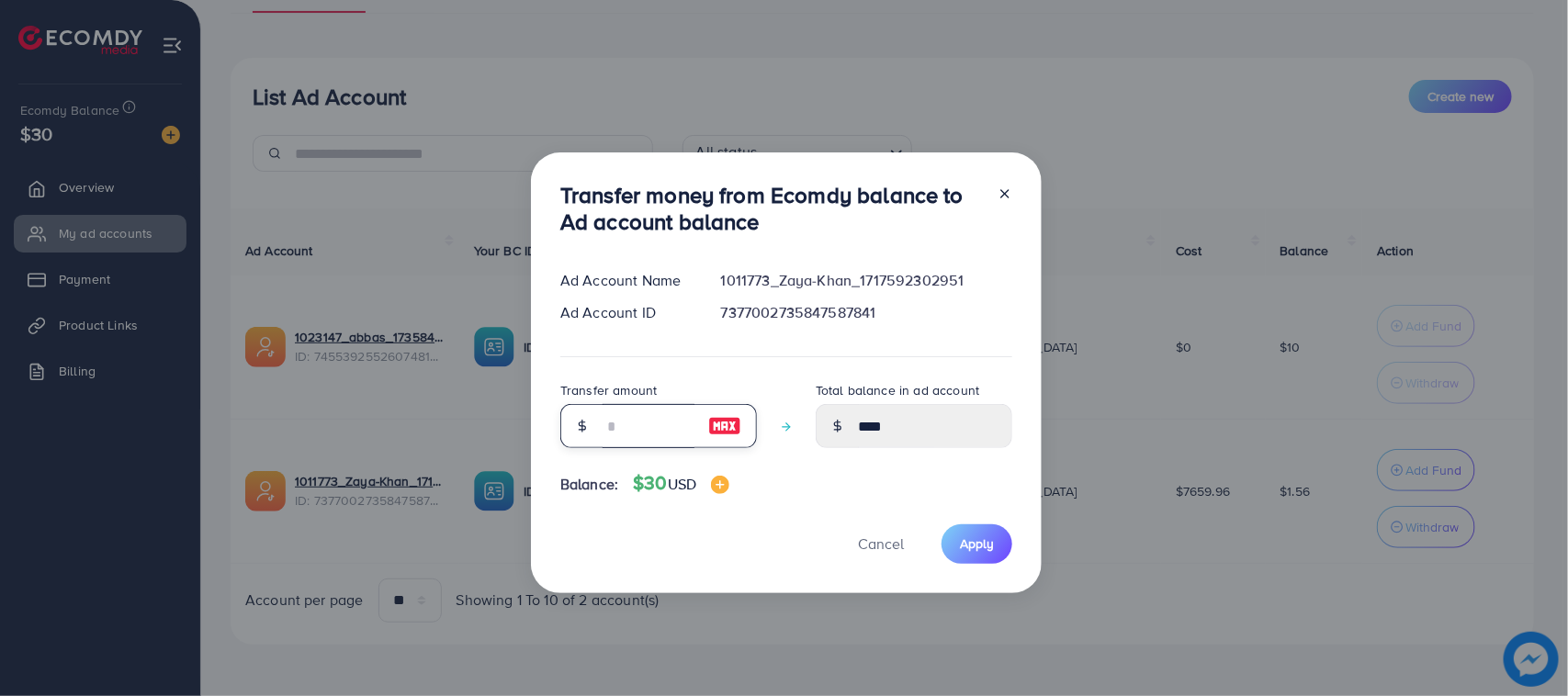
click at [620, 437] on input "number" at bounding box center [648, 426] width 92 height 44
type input "*"
type input "****"
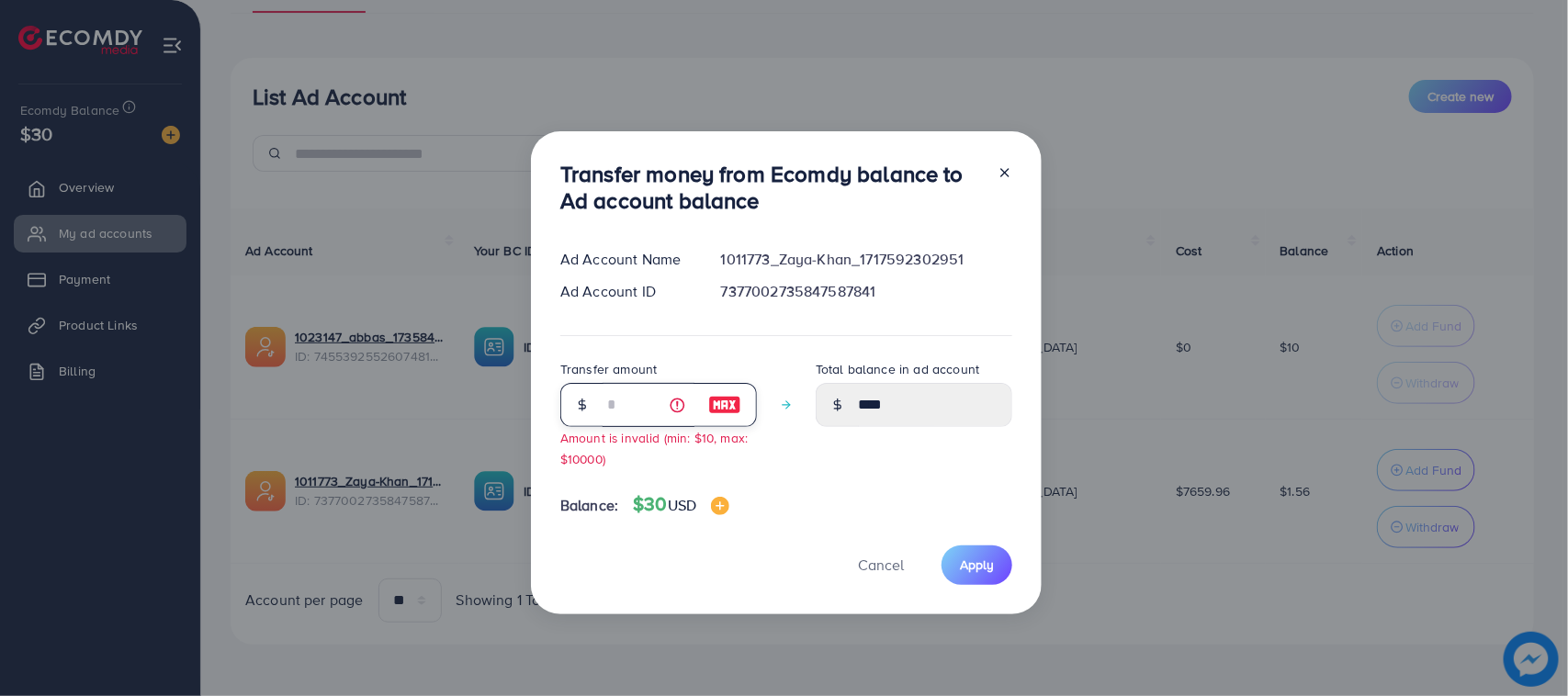
type input "**"
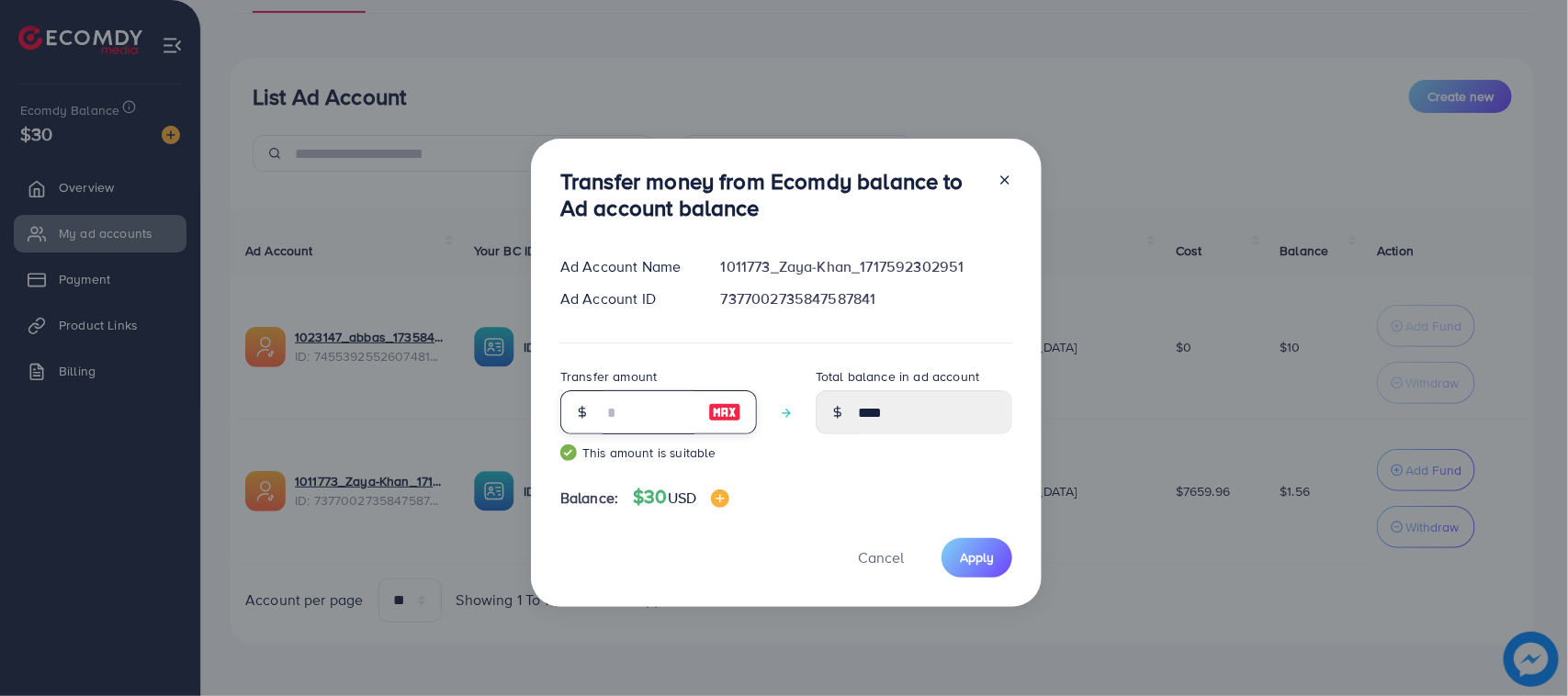
type input "*****"
type input "**"
click at [962, 572] on button "Apply" at bounding box center [976, 558] width 71 height 40
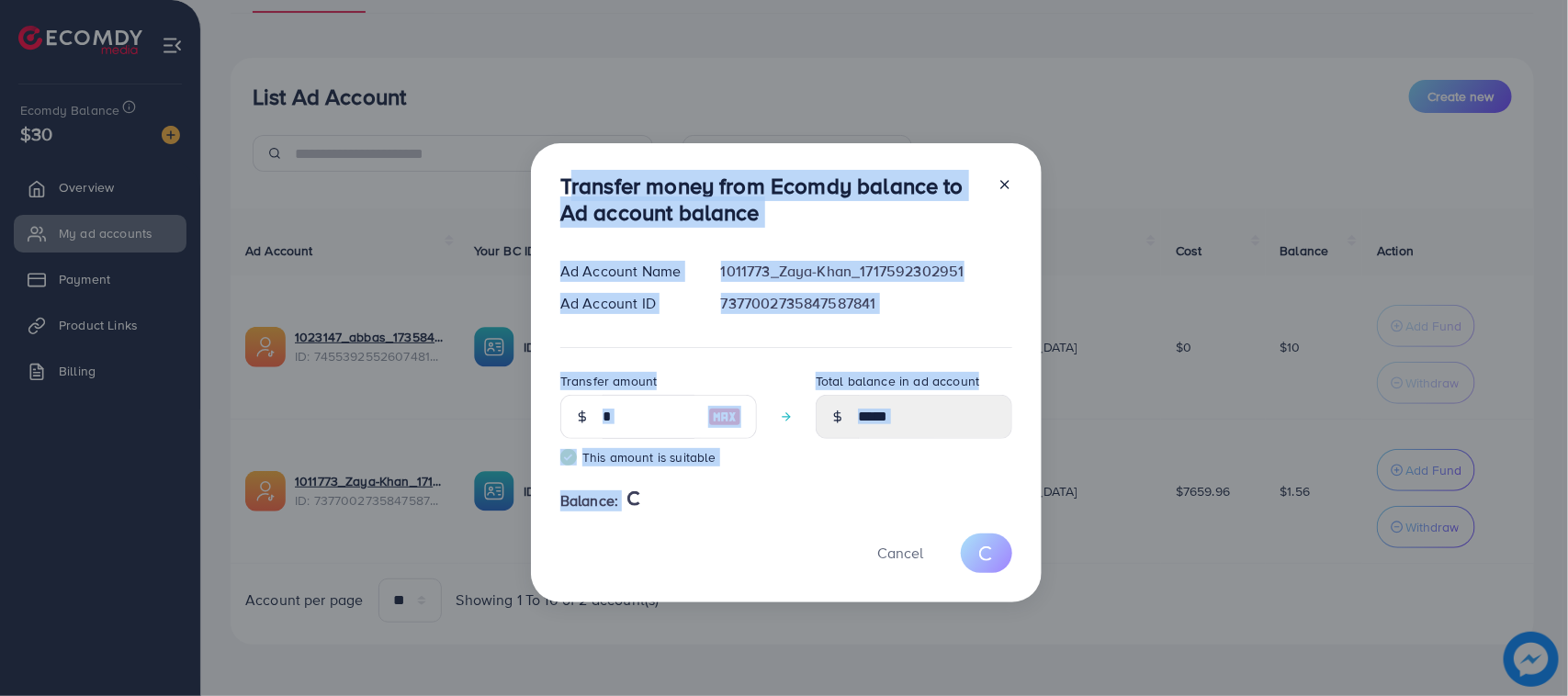
drag, startPoint x: 551, startPoint y: 191, endPoint x: 666, endPoint y: 567, distance: 393.2
click at [666, 567] on div "Transfer money from Ecomdy balance to Ad account balance Ad Account Name 101177…" at bounding box center [786, 372] width 510 height 459
click at [650, 543] on div "Cancel" at bounding box center [786, 553] width 451 height 40
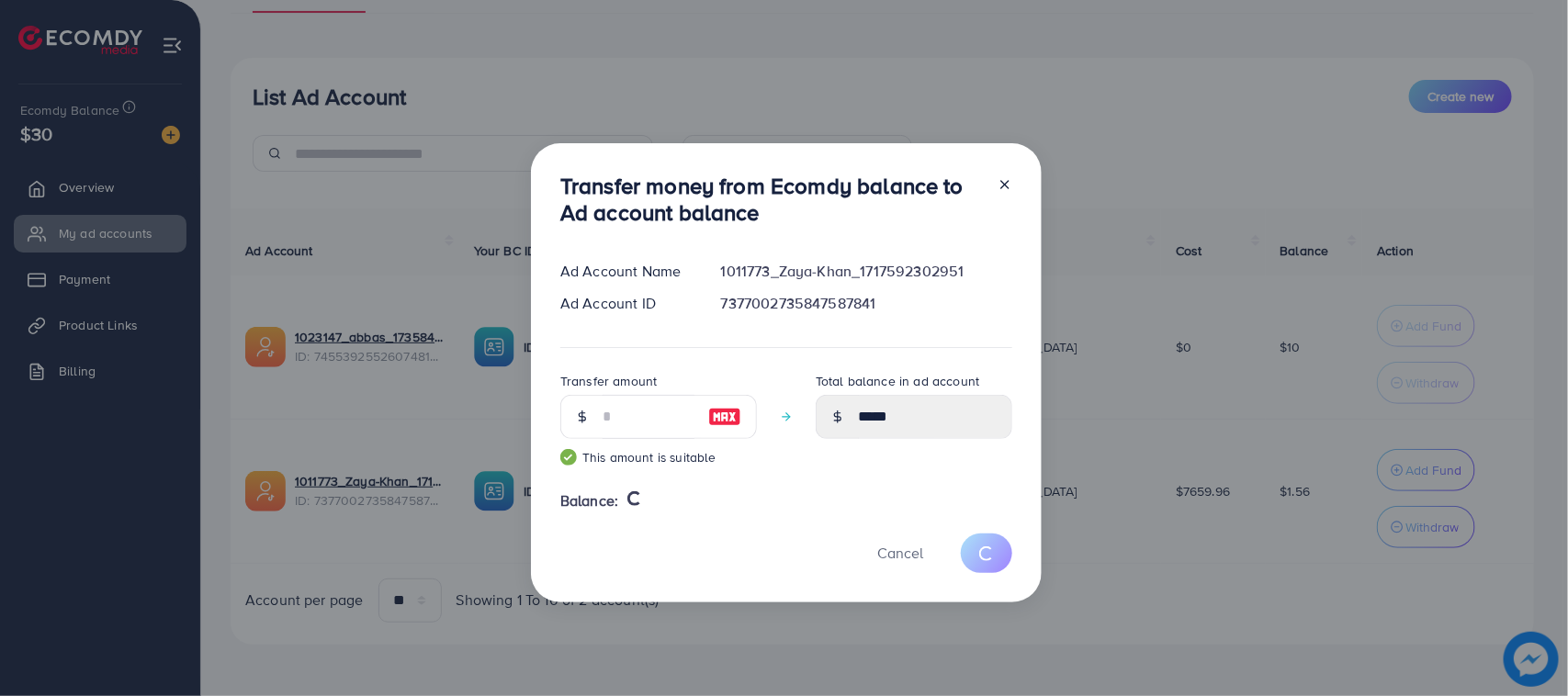
type input "****"
